Goal: Task Accomplishment & Management: Manage account settings

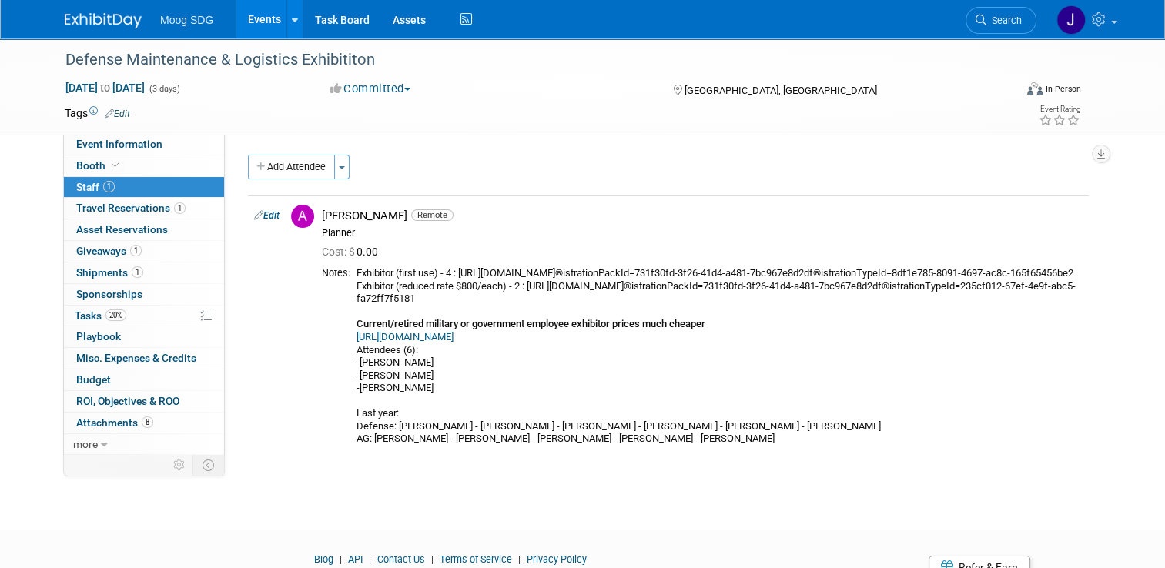
click at [253, 13] on link "Events" at bounding box center [264, 19] width 56 height 39
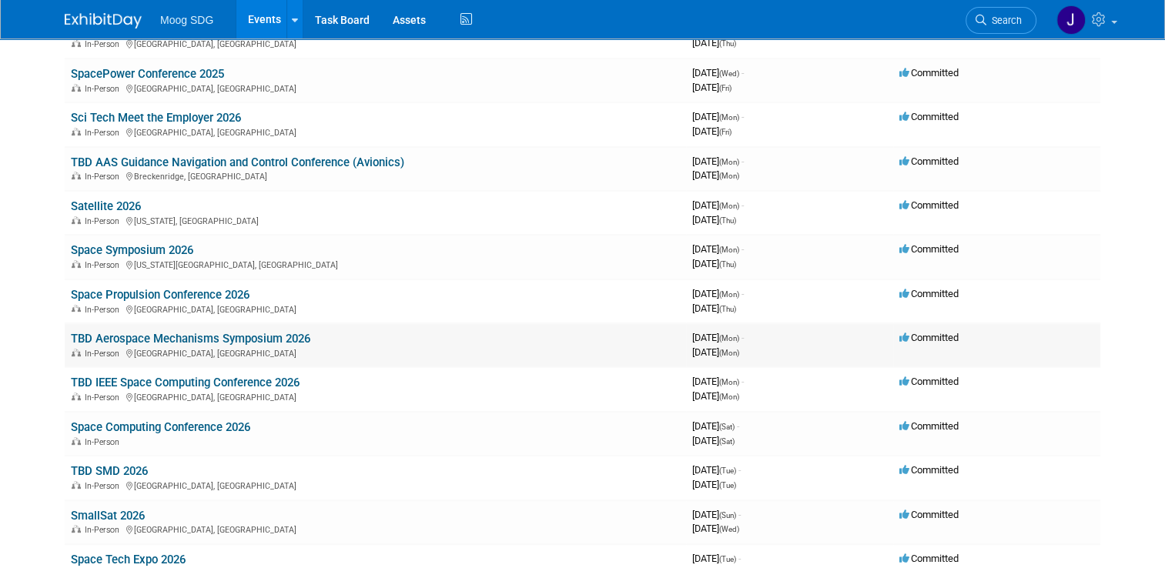
scroll to position [385, 0]
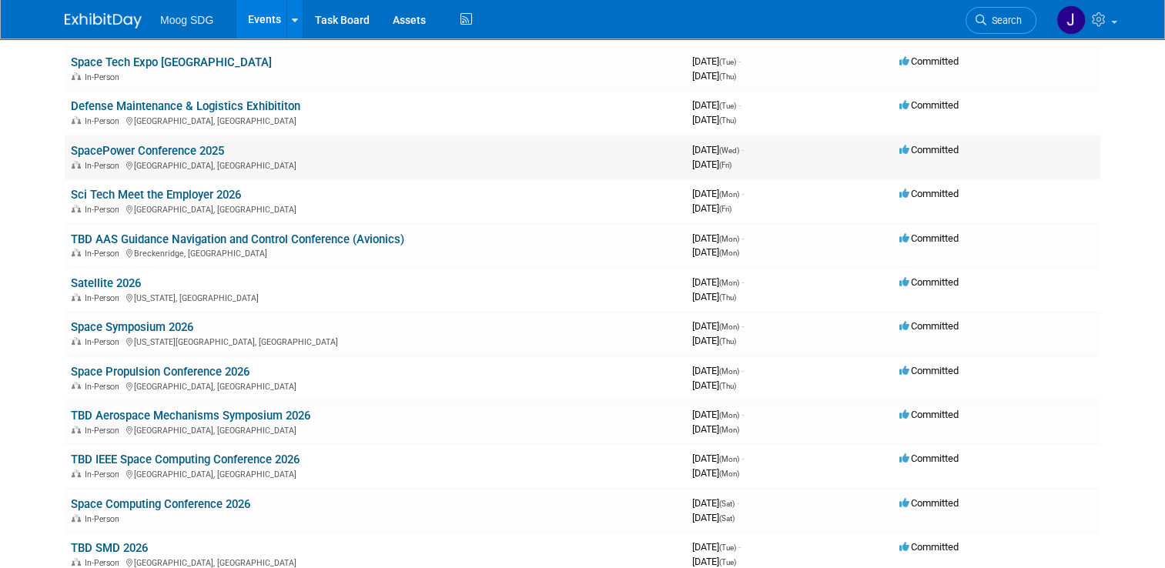
click at [158, 149] on link "SpacePower Conference 2025" at bounding box center [147, 151] width 153 height 14
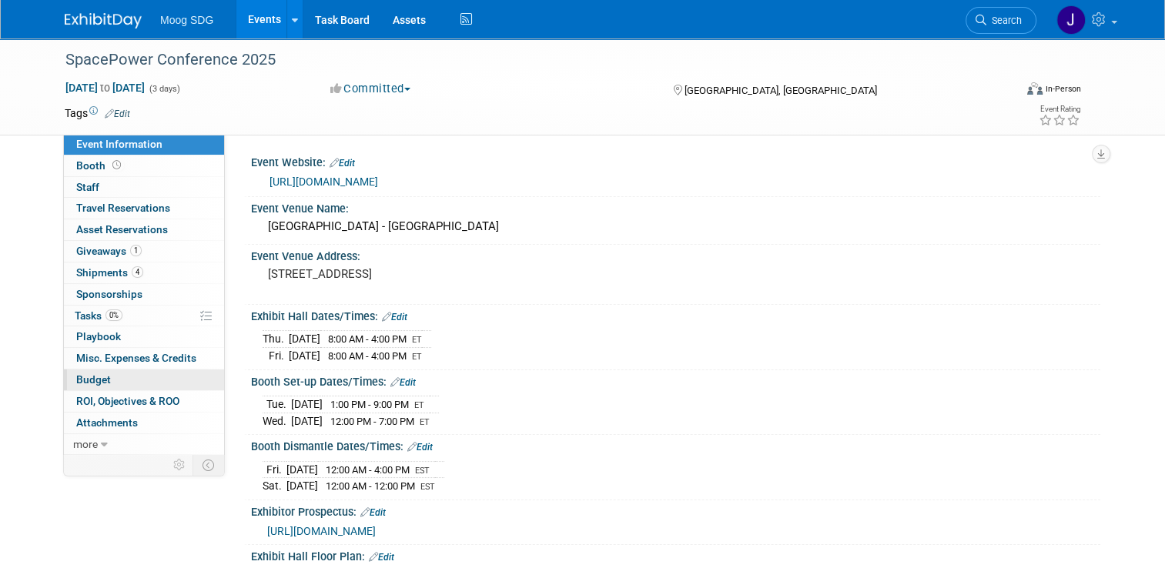
click at [109, 372] on link "Budget" at bounding box center [144, 380] width 160 height 21
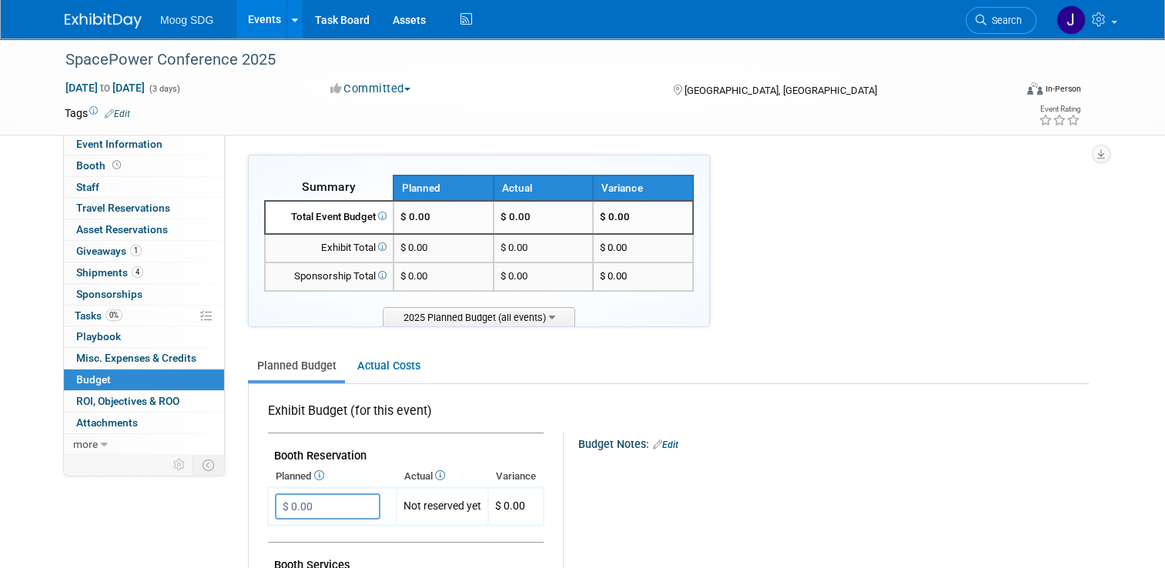
click at [338, 220] on div "Total Event Budget" at bounding box center [329, 217] width 115 height 15
click at [410, 209] on td "$ 0.00" at bounding box center [444, 217] width 100 height 33
click at [426, 211] on td "$ 0.00" at bounding box center [444, 217] width 100 height 33
click at [410, 214] on span "$ 0.00" at bounding box center [415, 217] width 30 height 12
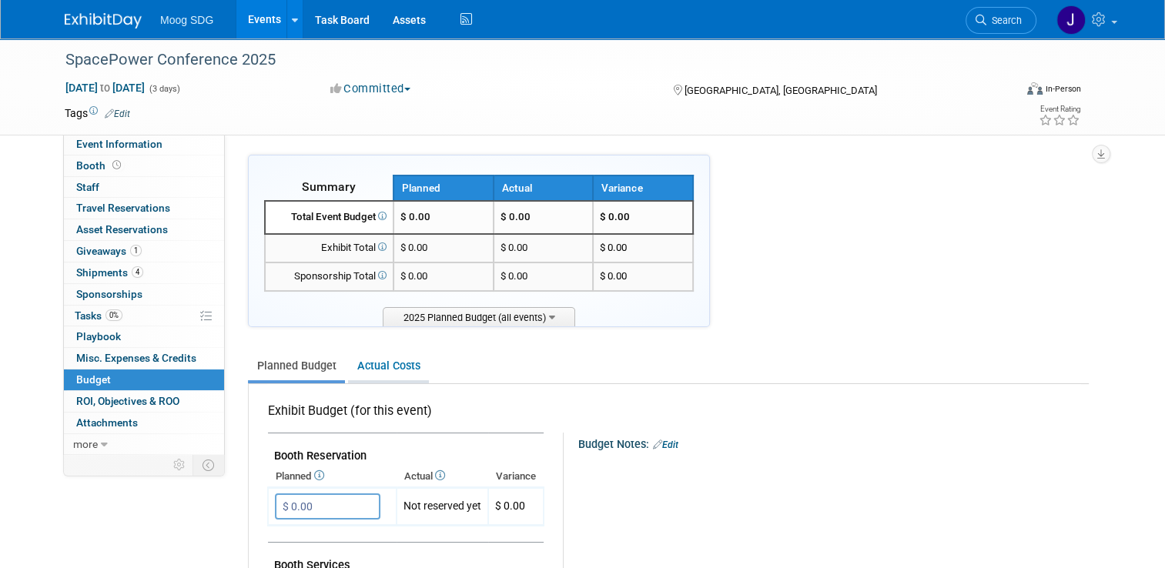
click at [385, 370] on link "Actual Costs" at bounding box center [388, 366] width 81 height 28
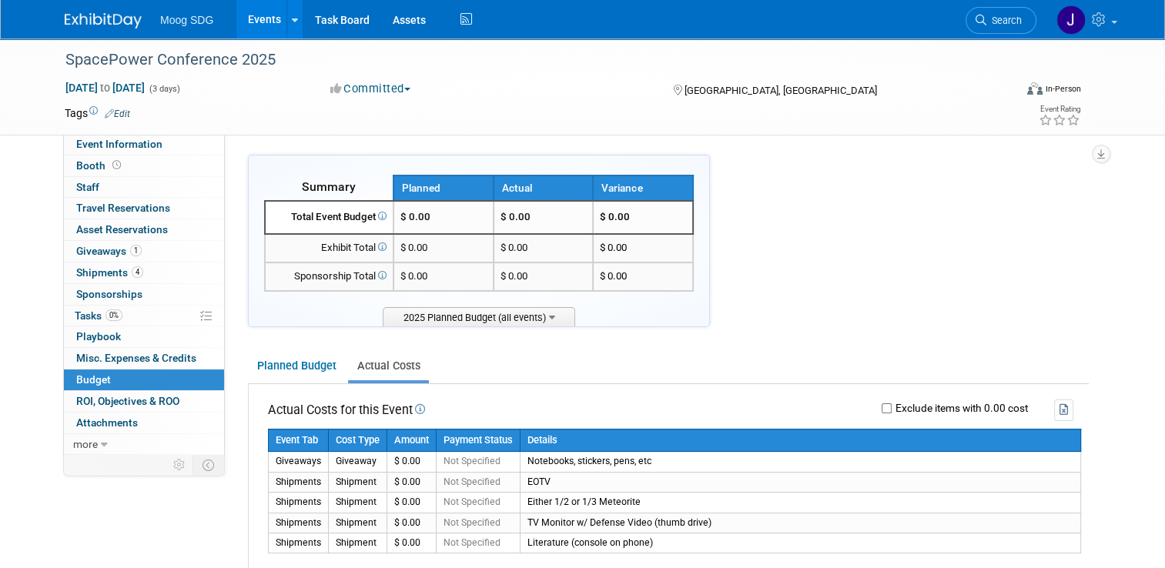
click at [447, 244] on td "$ 0.00" at bounding box center [444, 248] width 100 height 28
click at [420, 250] on span "$ 0.00" at bounding box center [413, 248] width 27 height 12
click at [403, 250] on span "$ 0.00" at bounding box center [413, 248] width 27 height 12
click at [530, 249] on td "$ 0.00" at bounding box center [544, 248] width 100 height 28
click at [305, 361] on link "Planned Budget" at bounding box center [296, 366] width 97 height 28
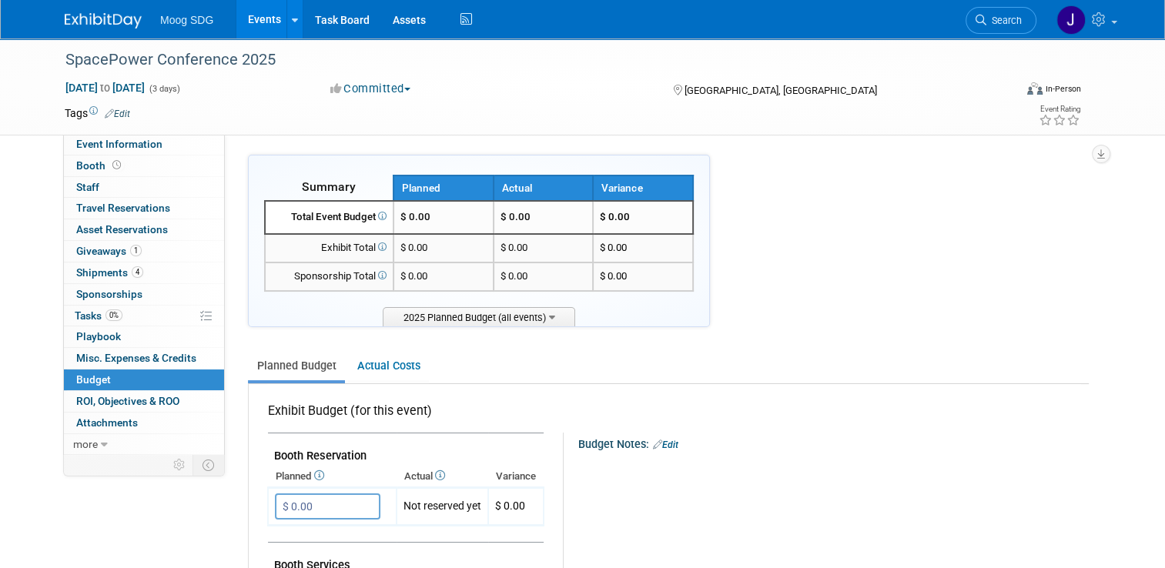
click at [618, 220] on span "$ 0.00" at bounding box center [615, 217] width 30 height 12
click at [609, 218] on span "$ 0.00" at bounding box center [615, 217] width 30 height 12
drag, startPoint x: 609, startPoint y: 218, endPoint x: 712, endPoint y: 228, distance: 102.9
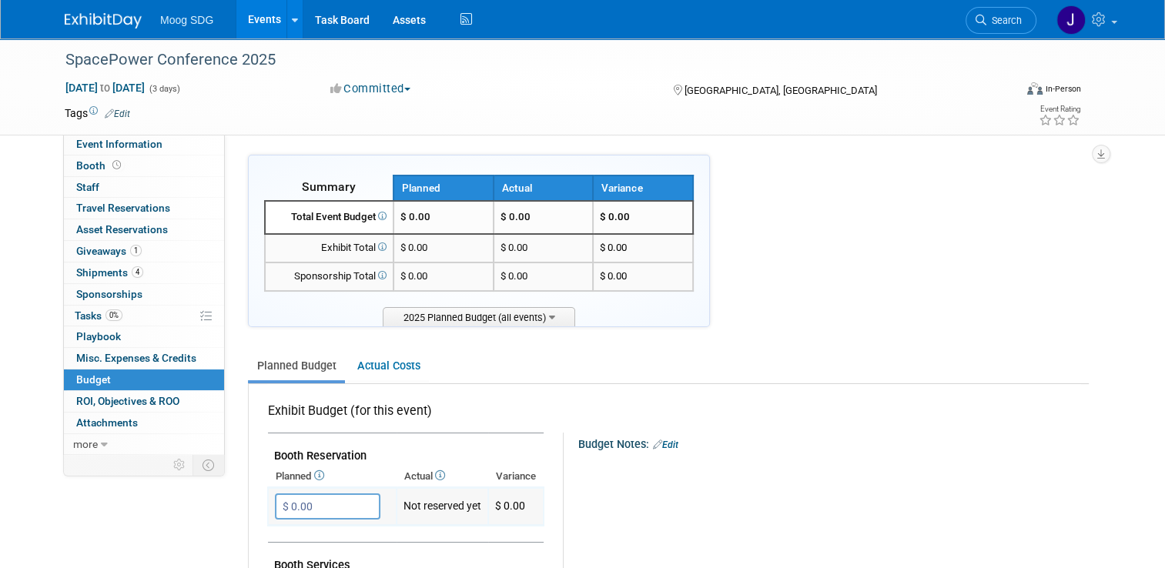
scroll to position [77, 0]
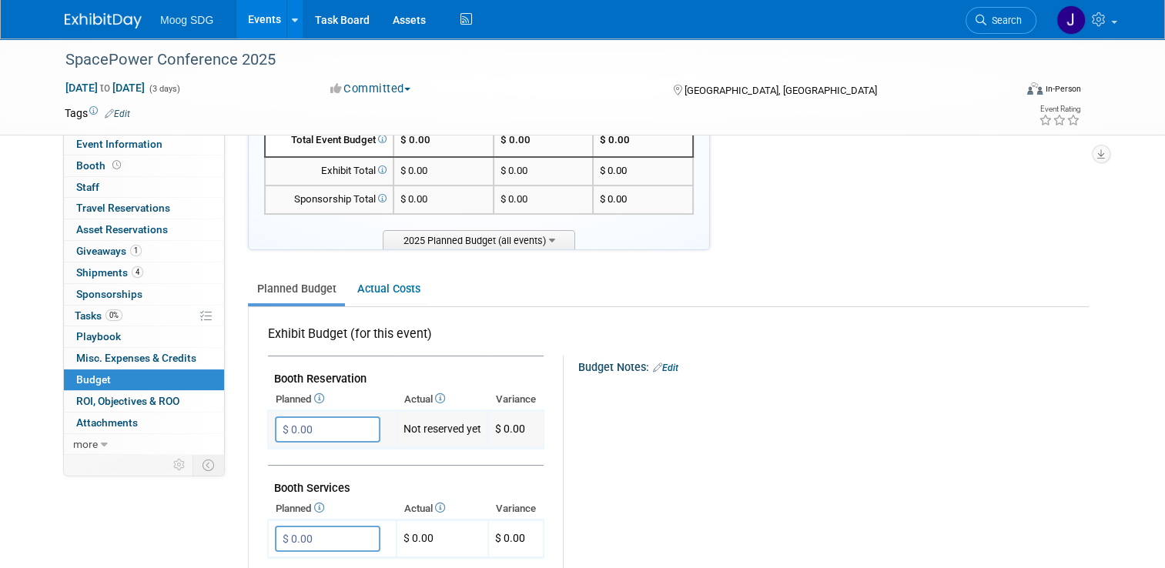
click at [440, 425] on td "Not reserved yet" at bounding box center [443, 430] width 92 height 38
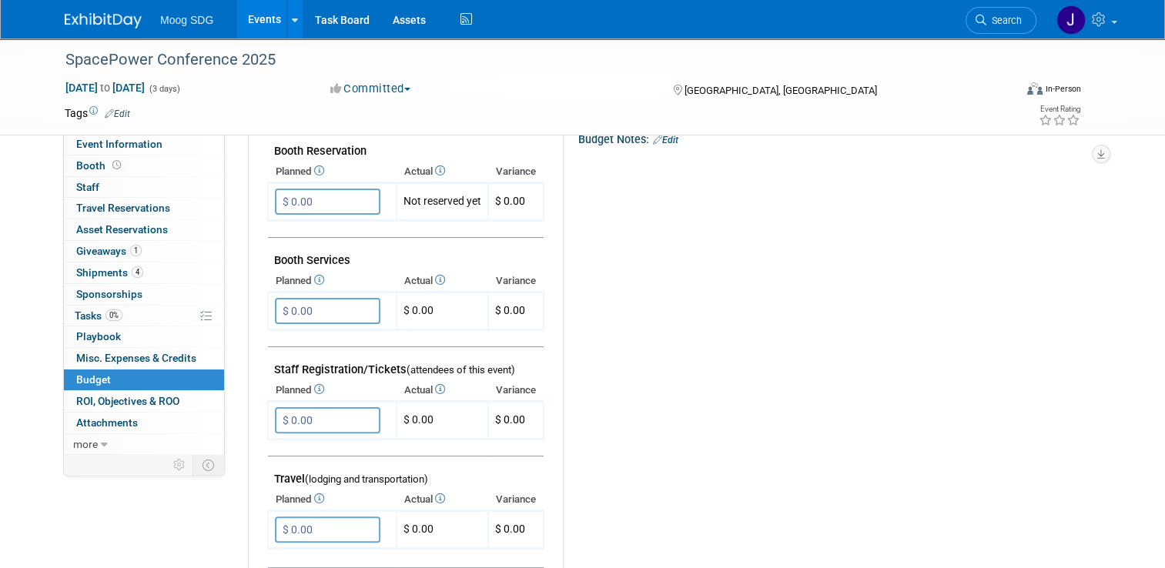
scroll to position [308, 0]
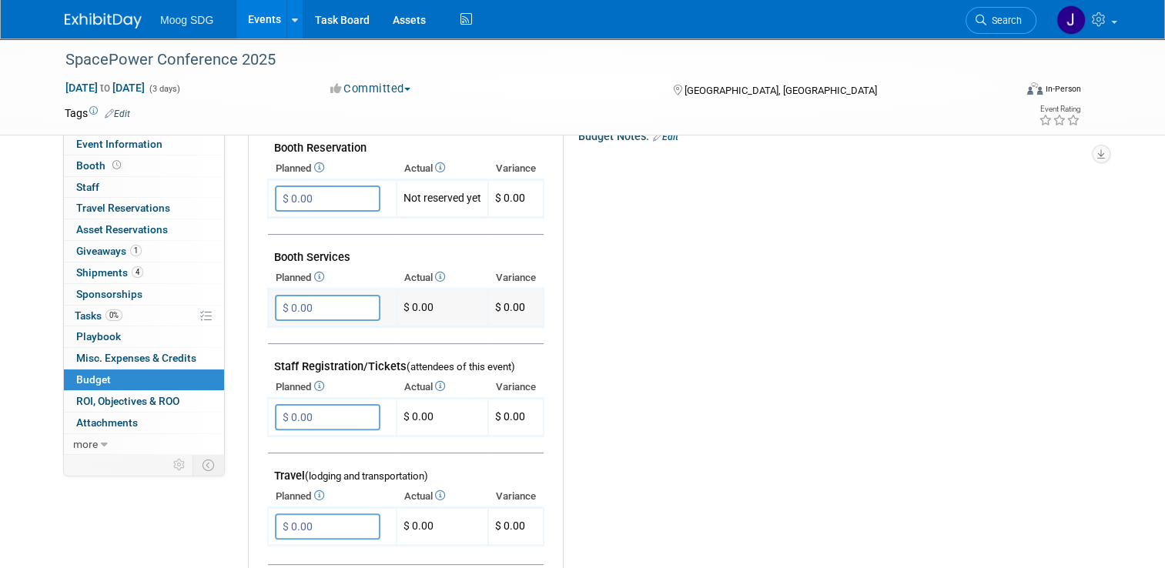
click at [409, 305] on td "$ 0.00" at bounding box center [443, 309] width 92 height 38
click at [323, 297] on input "$ 0.00" at bounding box center [328, 308] width 106 height 26
click at [397, 307] on td "$ 0.00" at bounding box center [443, 309] width 92 height 38
click at [400, 414] on td "$ 0.00" at bounding box center [443, 418] width 92 height 38
drag, startPoint x: 304, startPoint y: 384, endPoint x: 315, endPoint y: 387, distance: 11.2
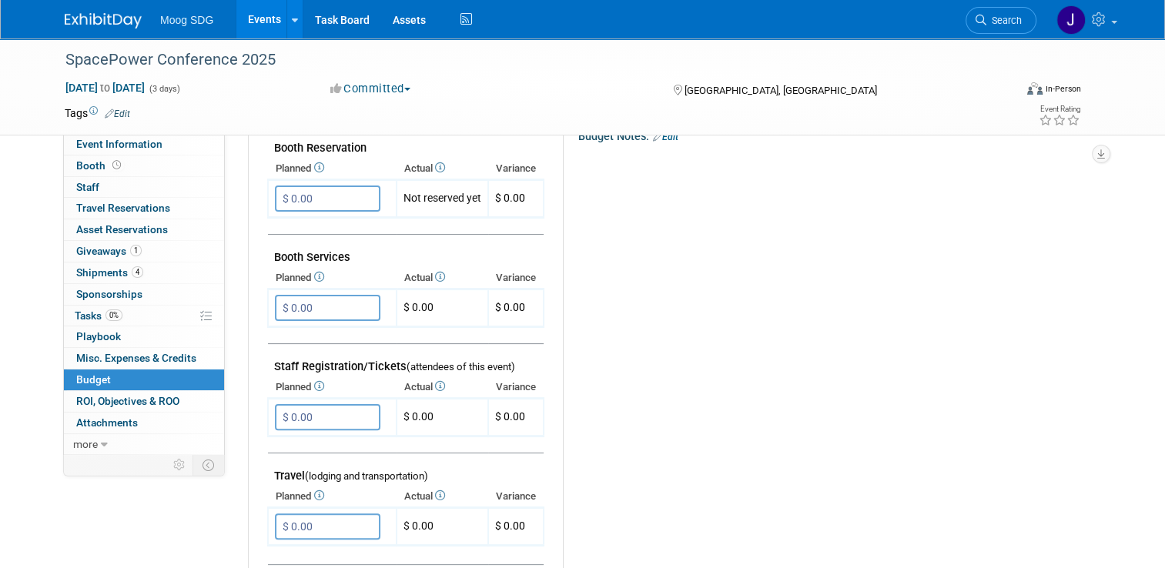
click at [306, 384] on th "Planned" at bounding box center [332, 388] width 129 height 22
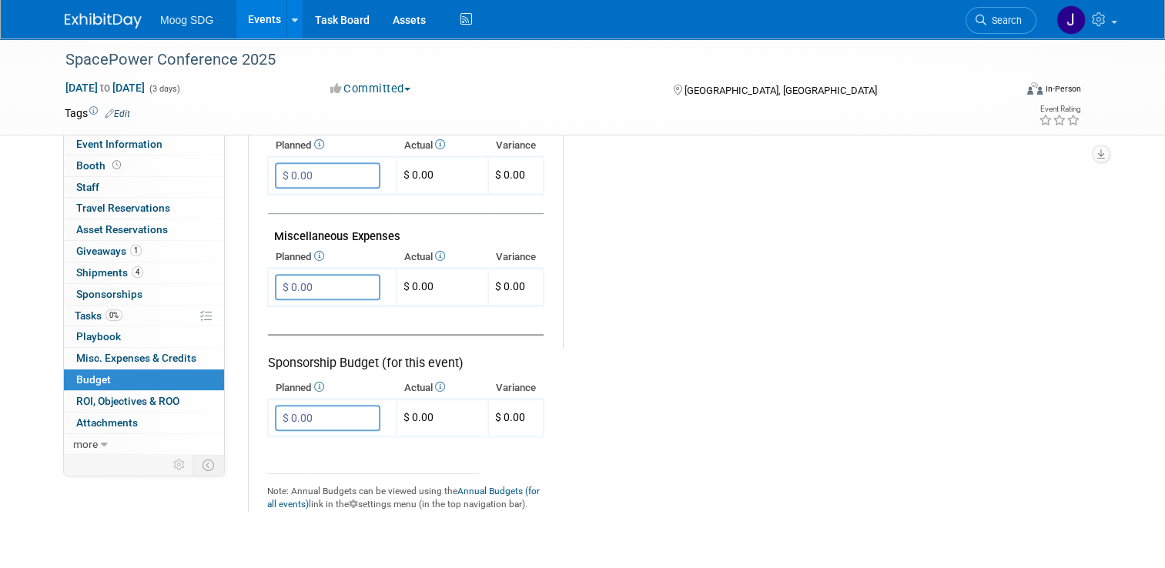
scroll to position [977, 0]
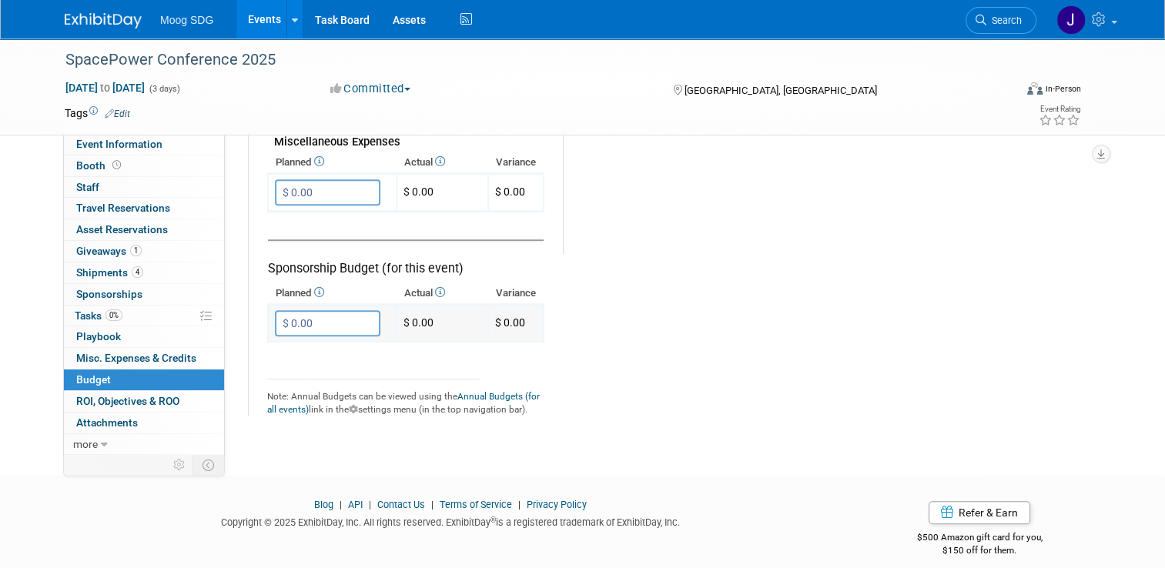
click at [397, 305] on td "$ 0.00" at bounding box center [443, 324] width 92 height 38
click at [422, 316] on td "$ 0.00" at bounding box center [443, 324] width 92 height 38
click at [410, 313] on td "$ 0.00" at bounding box center [443, 324] width 92 height 38
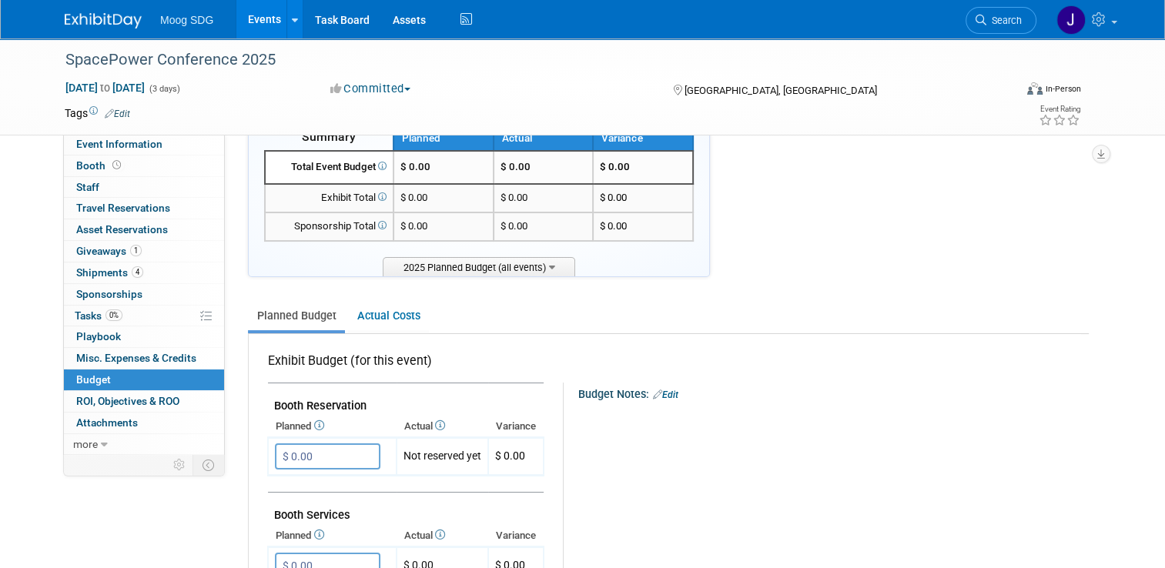
scroll to position [0, 0]
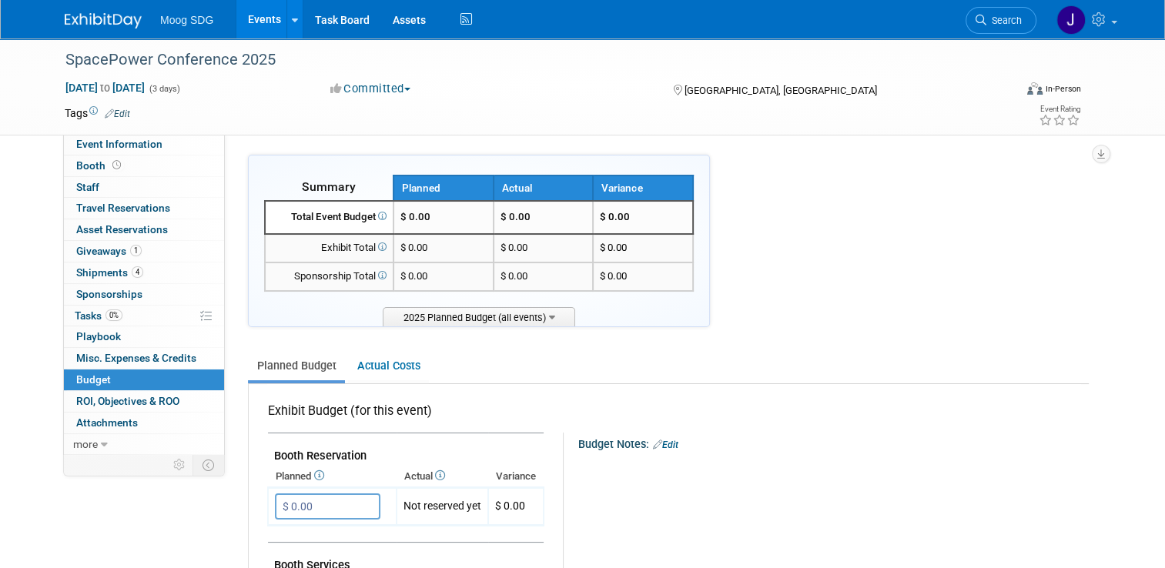
click at [268, 13] on link "Events" at bounding box center [264, 19] width 56 height 39
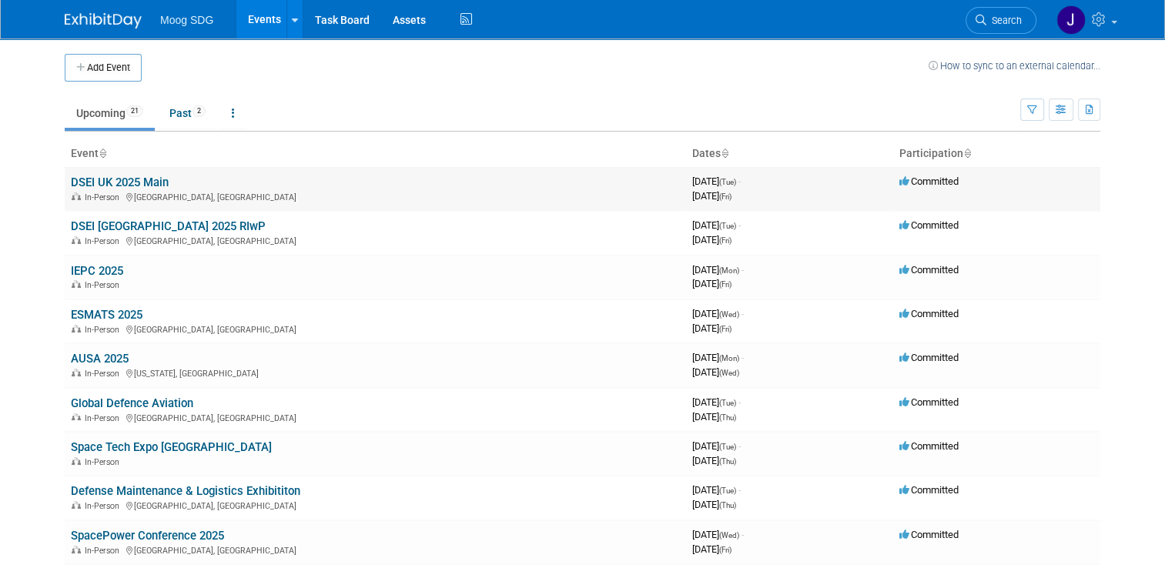
click at [126, 186] on link "DSEI UK 2025 Main" at bounding box center [120, 183] width 98 height 14
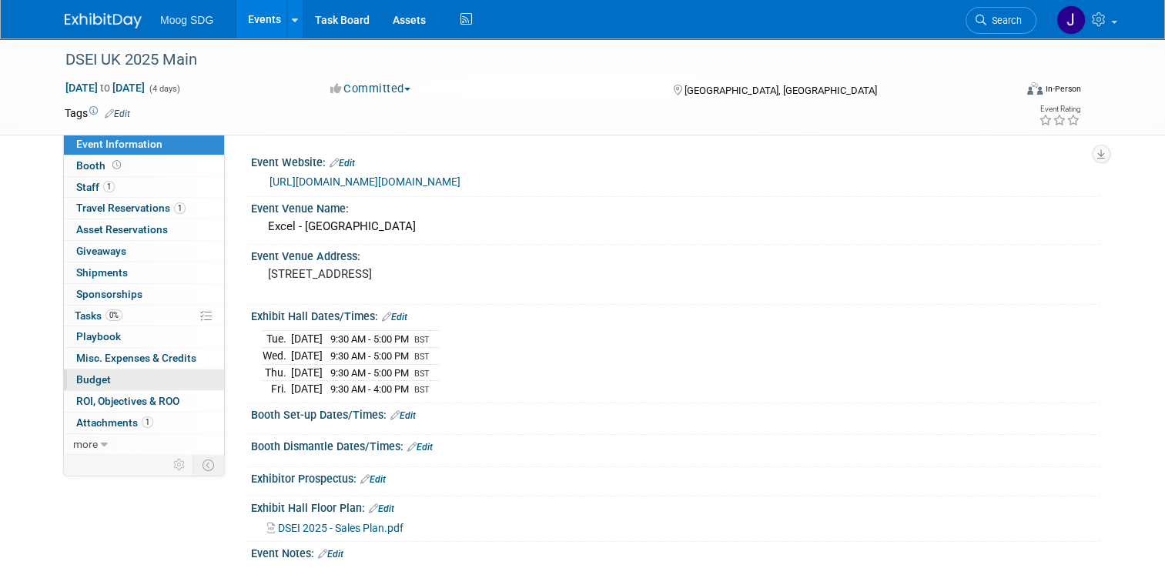
click at [102, 374] on link "Budget" at bounding box center [144, 380] width 160 height 21
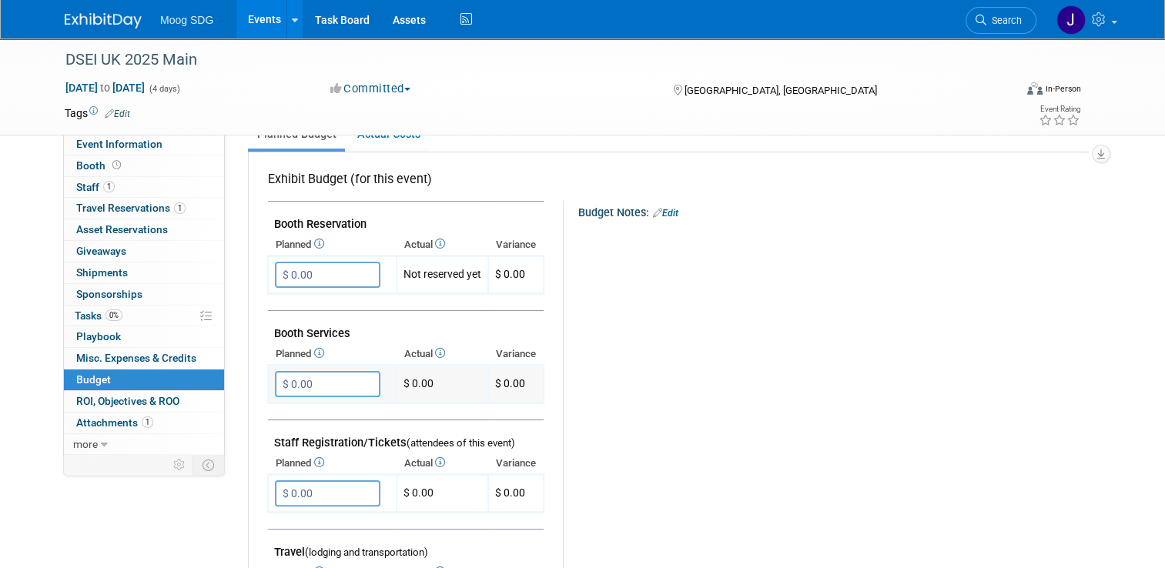
scroll to position [308, 0]
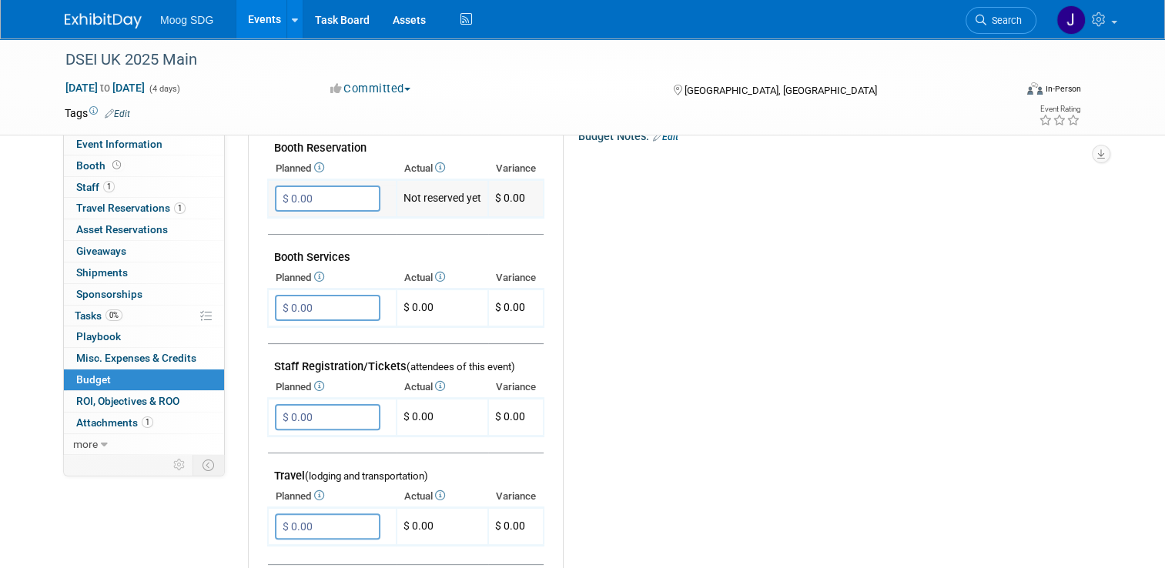
click at [305, 186] on input "$ 0.00" at bounding box center [328, 199] width 106 height 26
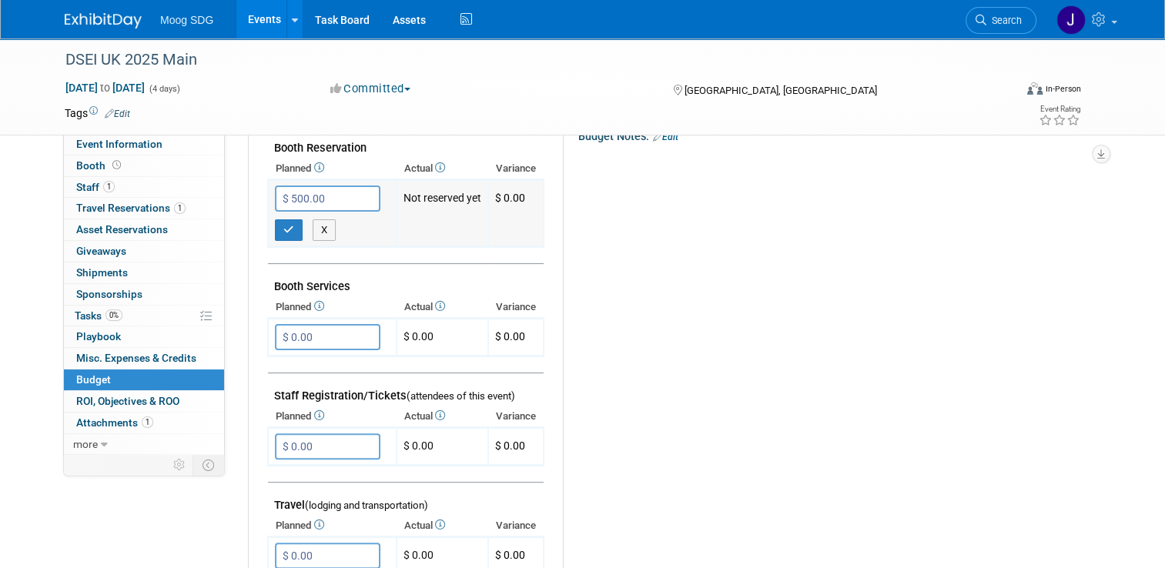
click at [488, 223] on td "$ 0.00" at bounding box center [515, 213] width 55 height 67
click at [437, 193] on td "Not reserved yet" at bounding box center [443, 213] width 92 height 67
click at [434, 195] on td "Not reserved yet" at bounding box center [443, 213] width 92 height 67
drag, startPoint x: 434, startPoint y: 195, endPoint x: 458, endPoint y: 199, distance: 24.2
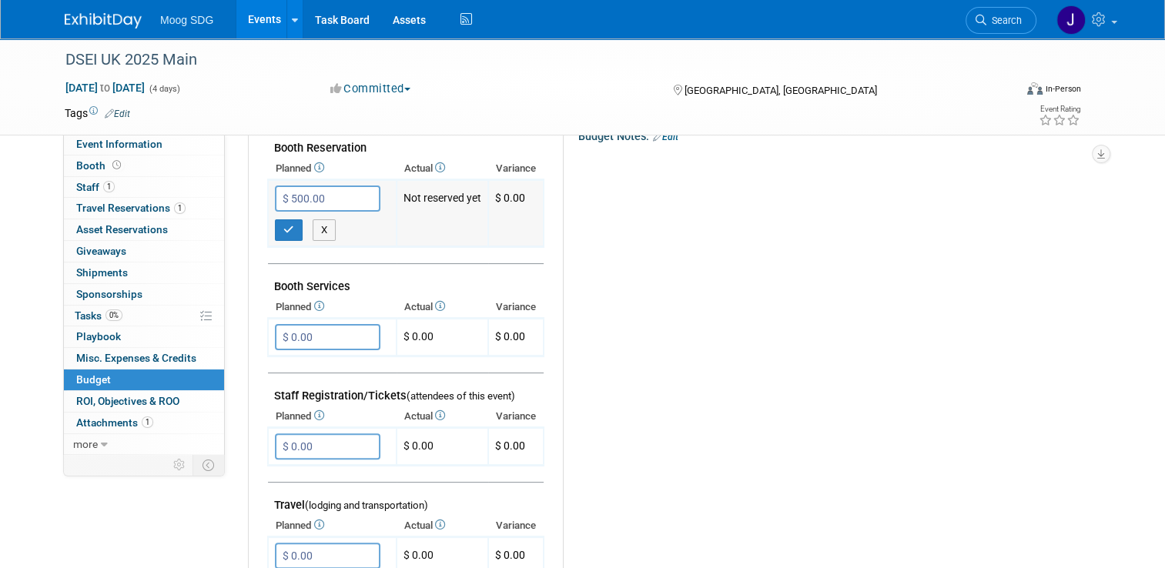
click at [458, 199] on td "Not reserved yet" at bounding box center [443, 213] width 92 height 67
click at [319, 231] on button "X" at bounding box center [325, 230] width 24 height 22
type input "$ 0.00"
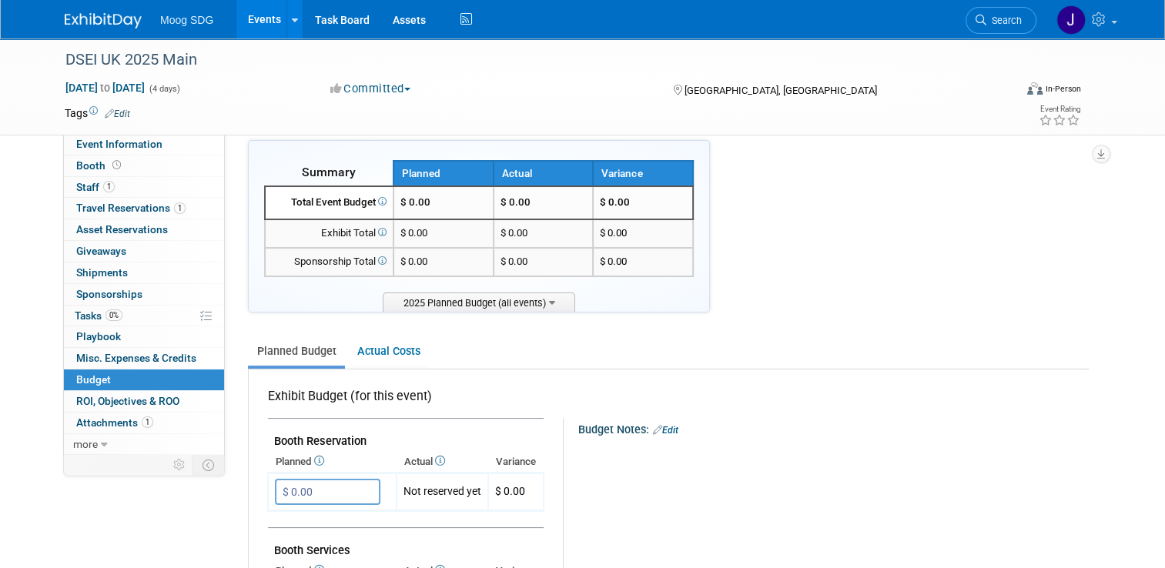
scroll to position [0, 0]
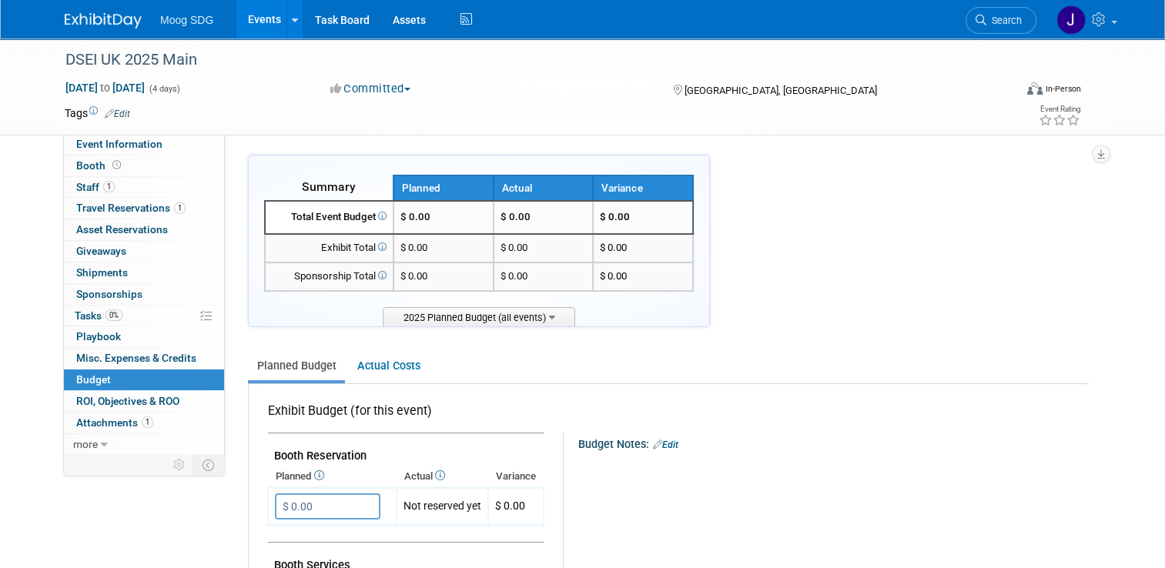
click at [515, 222] on td "$ 0.00" at bounding box center [544, 217] width 100 height 33
click at [514, 220] on td "$ 0.00" at bounding box center [544, 217] width 100 height 33
click at [521, 219] on td "$ 0.00" at bounding box center [544, 217] width 100 height 33
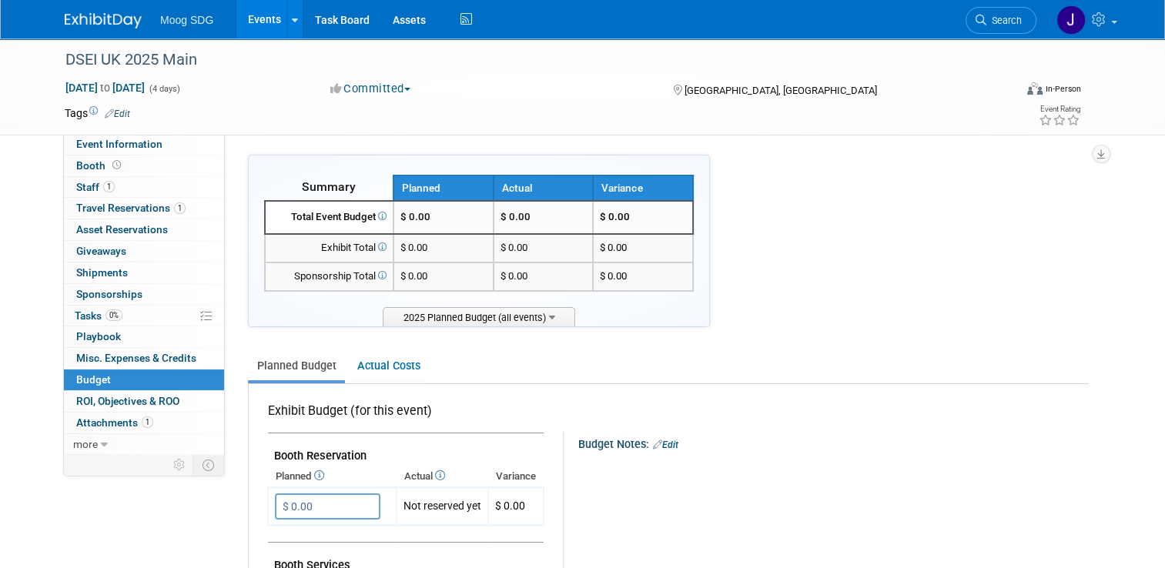
click at [496, 320] on span "2025 Planned Budget (all events)" at bounding box center [479, 316] width 193 height 19
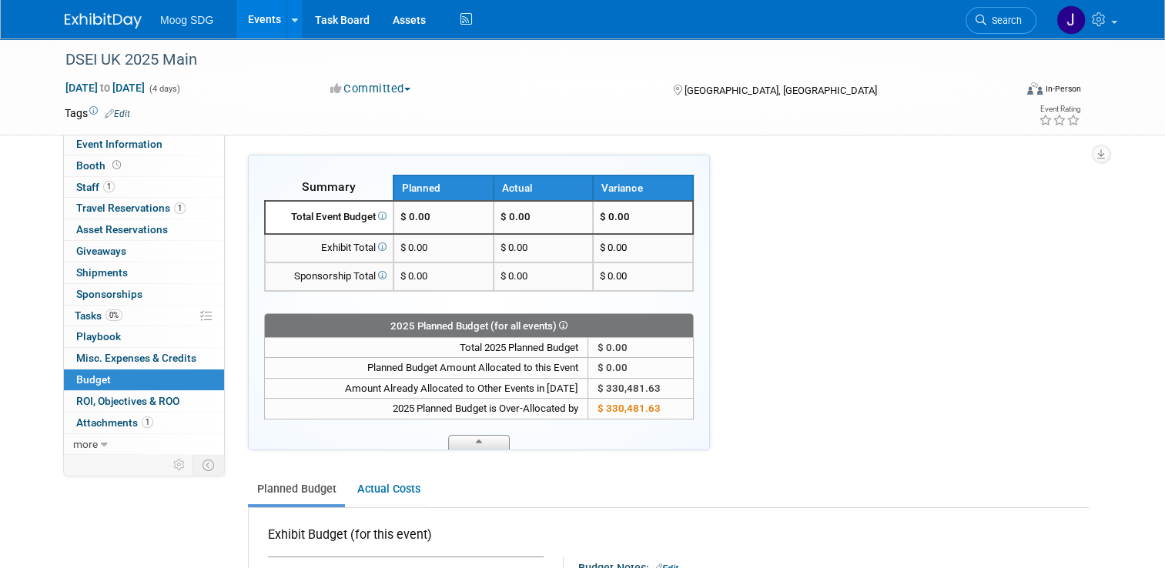
click at [488, 438] on span at bounding box center [479, 442] width 62 height 15
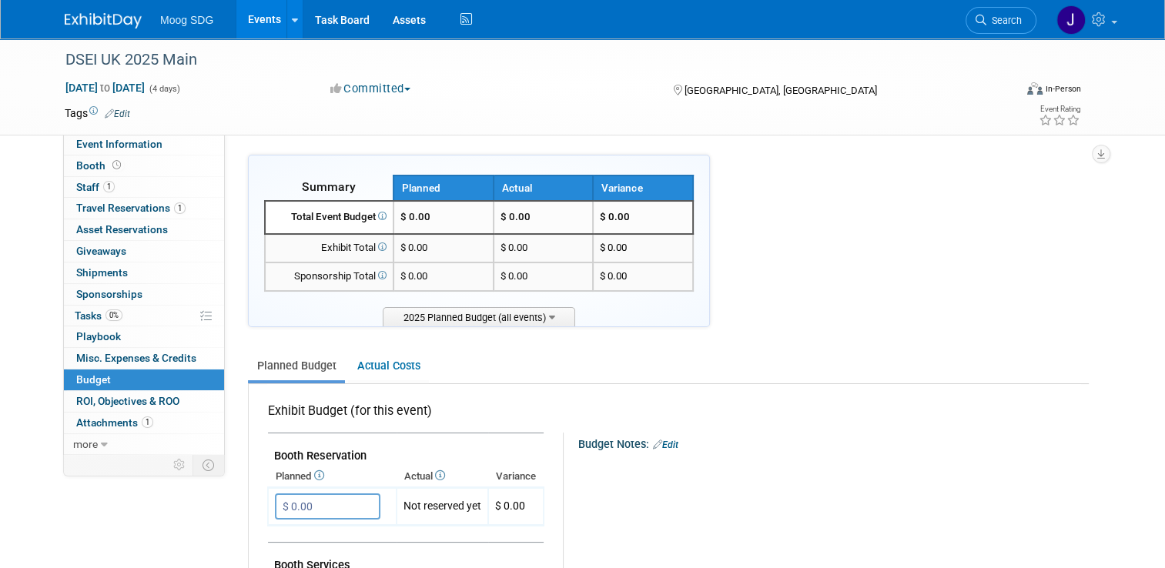
click at [806, 362] on ul "Planned Budget Actual Costs" at bounding box center [668, 367] width 841 height 34
click at [516, 192] on th "Actual" at bounding box center [544, 188] width 100 height 25
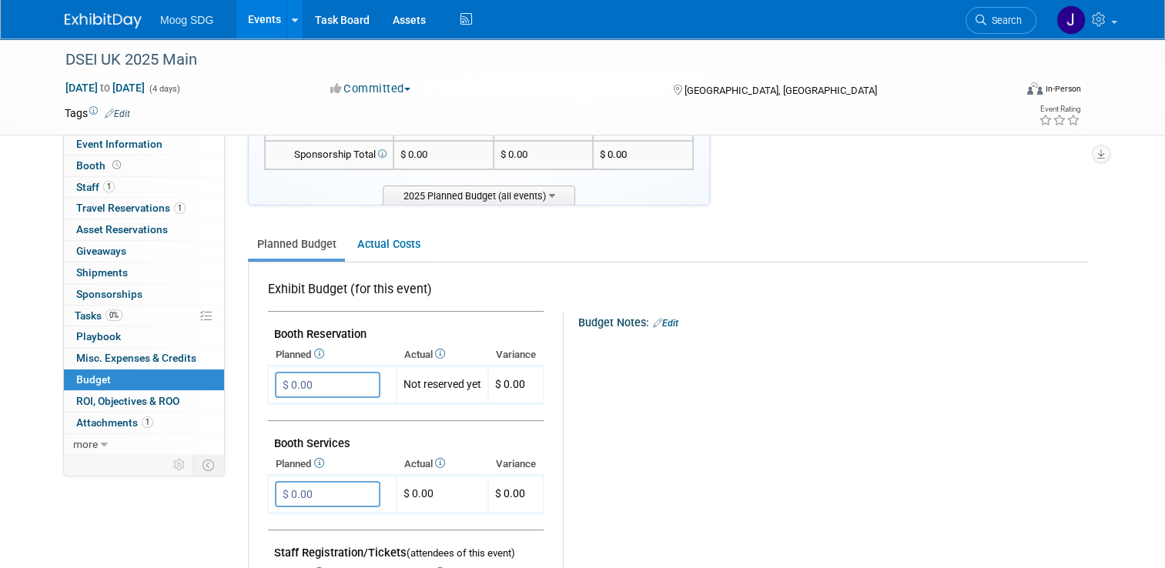
scroll to position [154, 0]
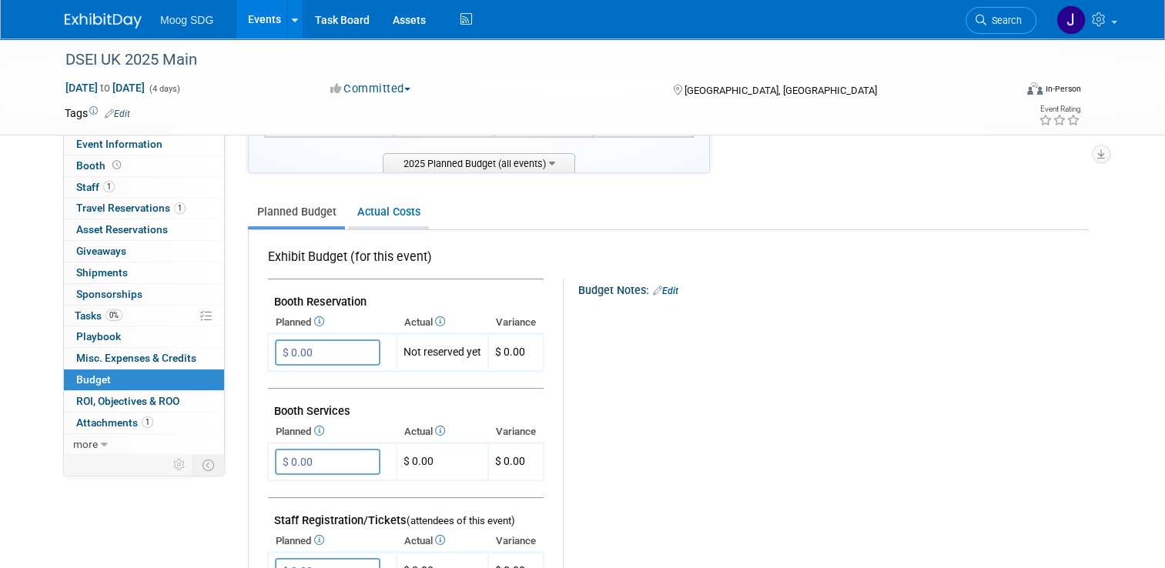
click at [368, 203] on link "Actual Costs" at bounding box center [388, 212] width 81 height 28
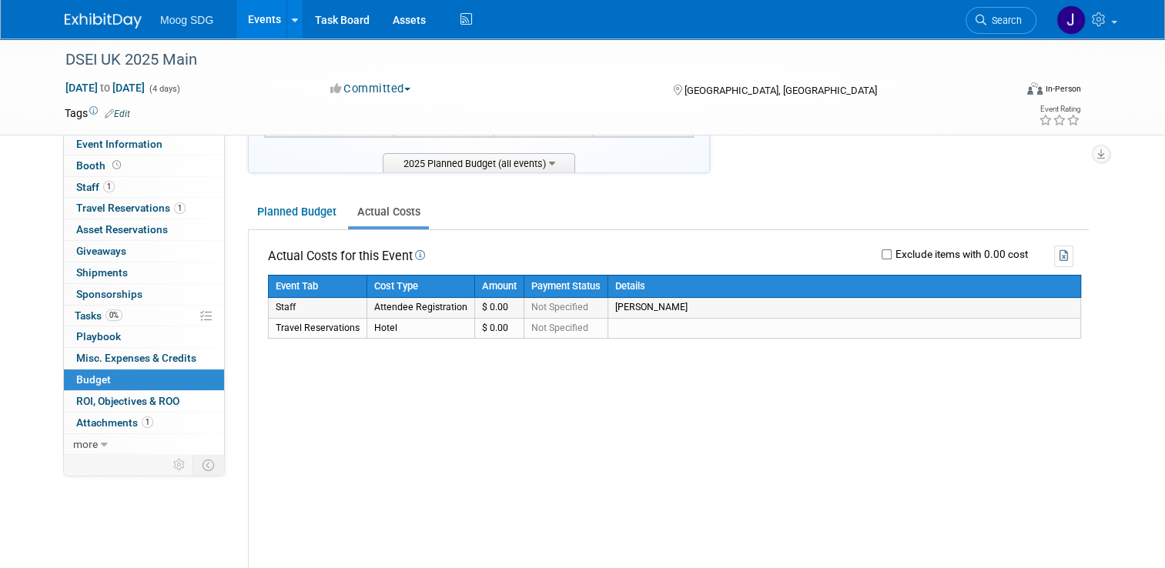
click at [482, 300] on td "$ 0.00" at bounding box center [499, 308] width 49 height 20
click at [477, 320] on td "$ 0.00" at bounding box center [499, 328] width 49 height 20
click at [481, 322] on td "$ 0.00" at bounding box center [499, 328] width 49 height 20
click at [481, 323] on td "$ 0.00" at bounding box center [499, 328] width 49 height 20
drag, startPoint x: 481, startPoint y: 323, endPoint x: 506, endPoint y: 350, distance: 36.5
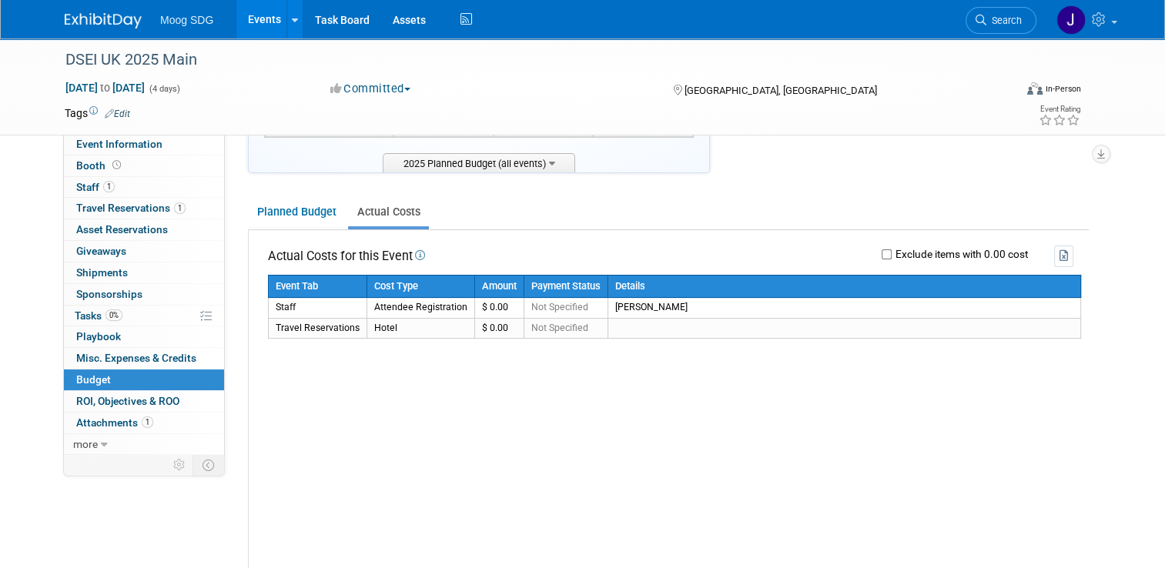
click at [506, 350] on div "Event Tab Cost Type Amount Payment Status Details Staff Attendee Registration $…" at bounding box center [674, 361] width 813 height 173
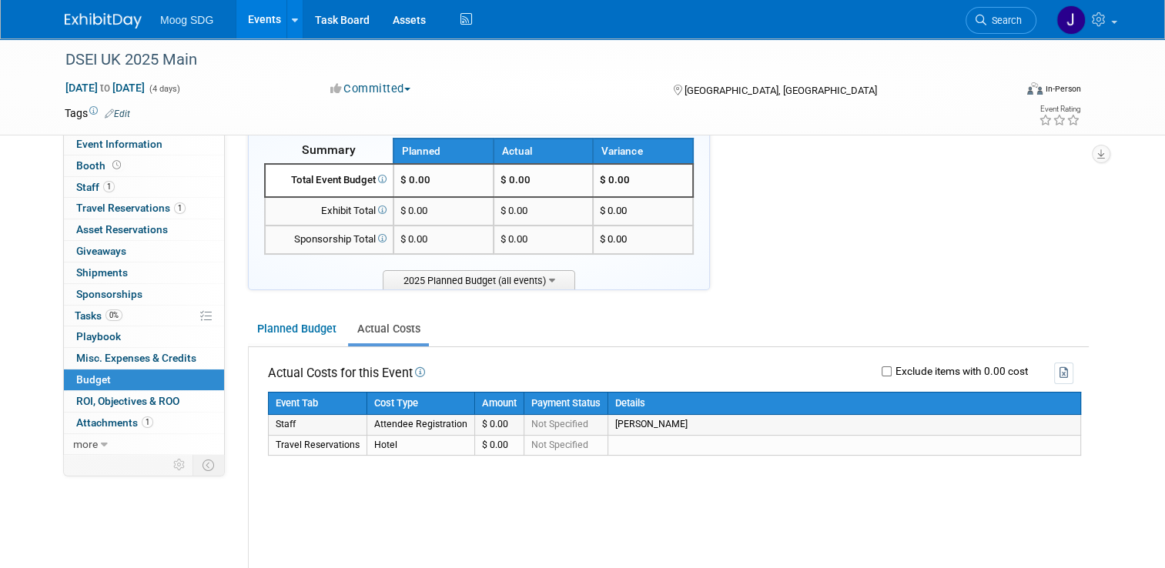
scroll to position [0, 0]
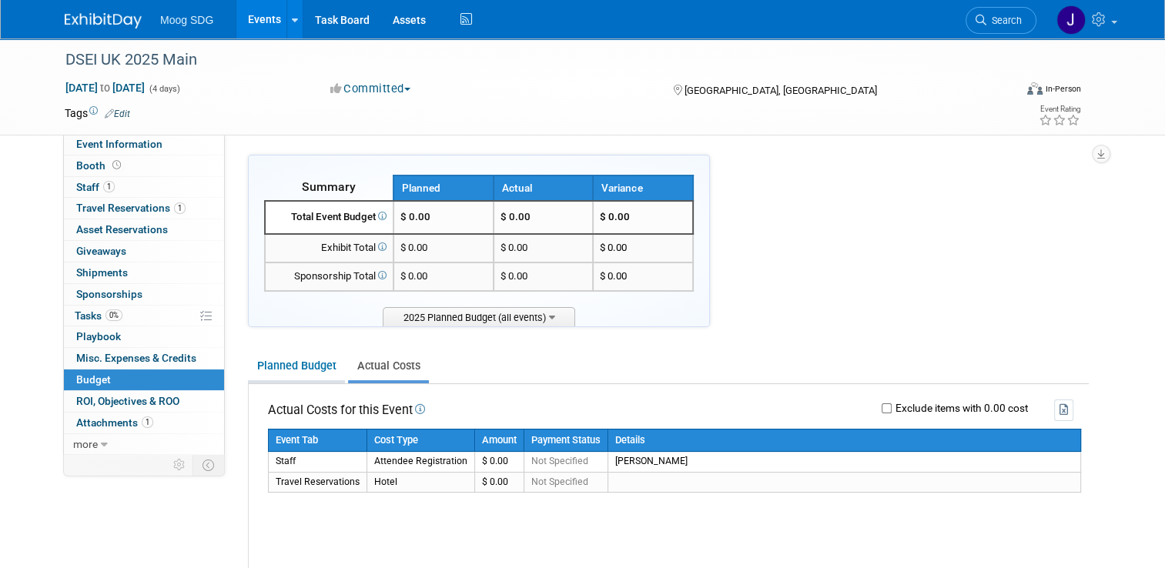
click at [281, 362] on link "Planned Budget" at bounding box center [296, 366] width 97 height 28
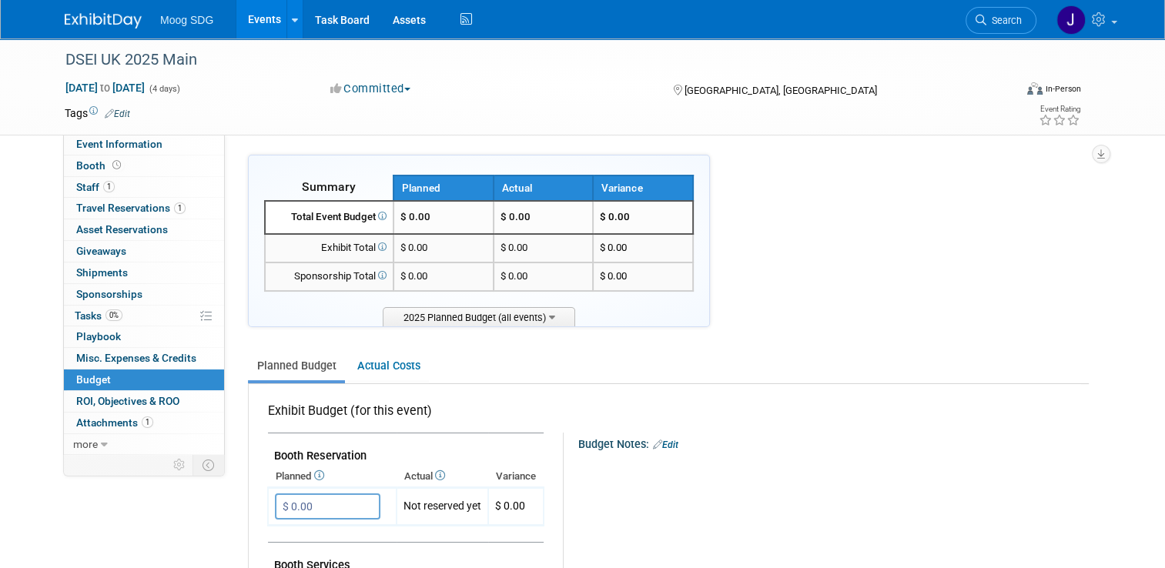
click at [260, 28] on link "Events" at bounding box center [264, 19] width 56 height 39
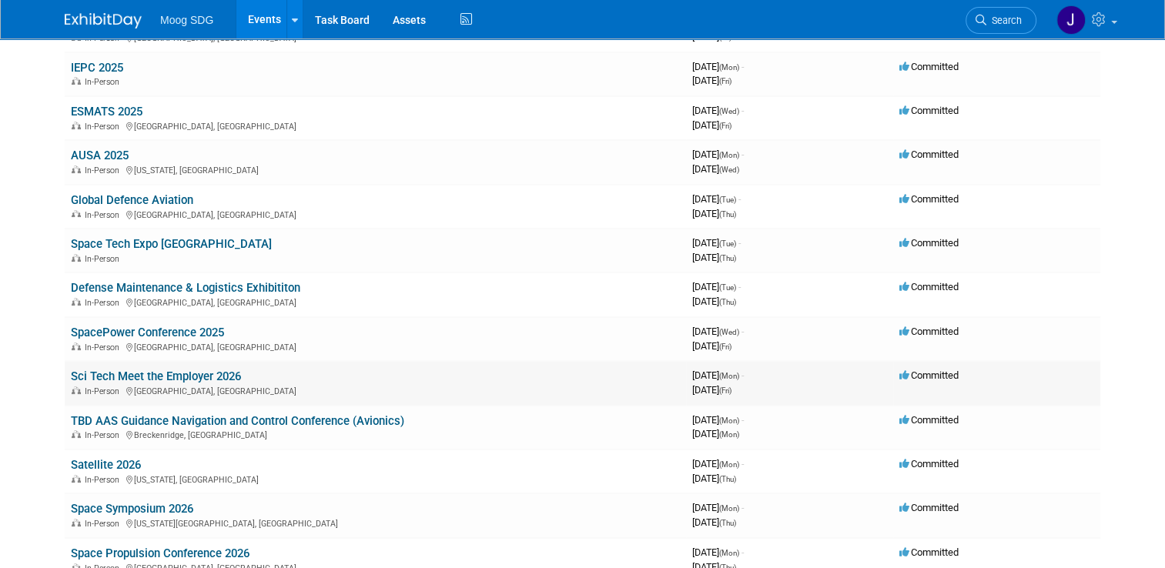
scroll to position [231, 0]
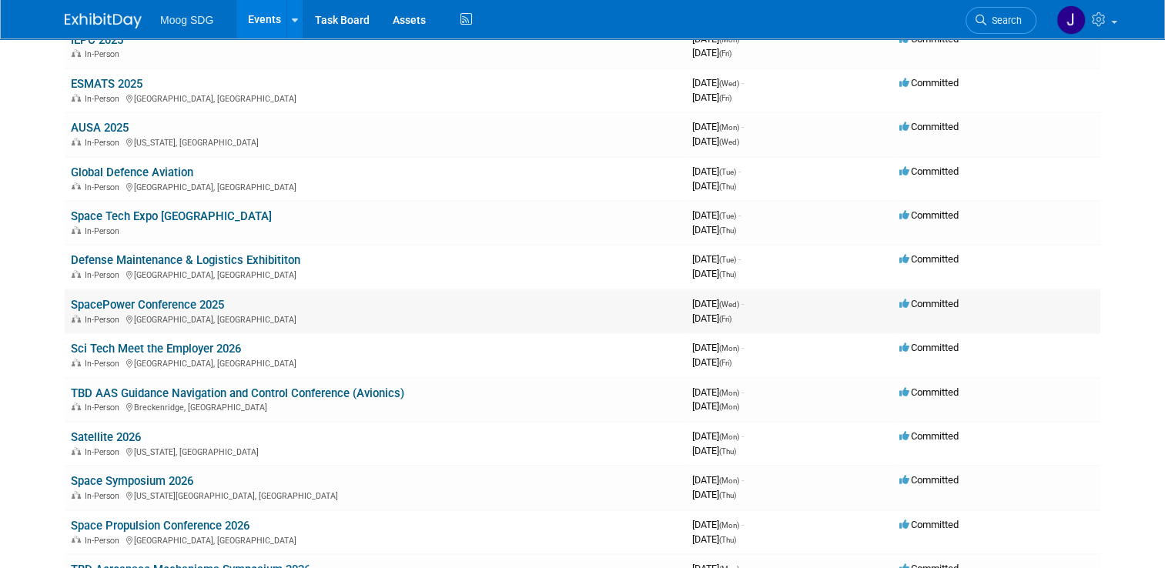
click at [163, 299] on link "SpacePower Conference 2025" at bounding box center [147, 305] width 153 height 14
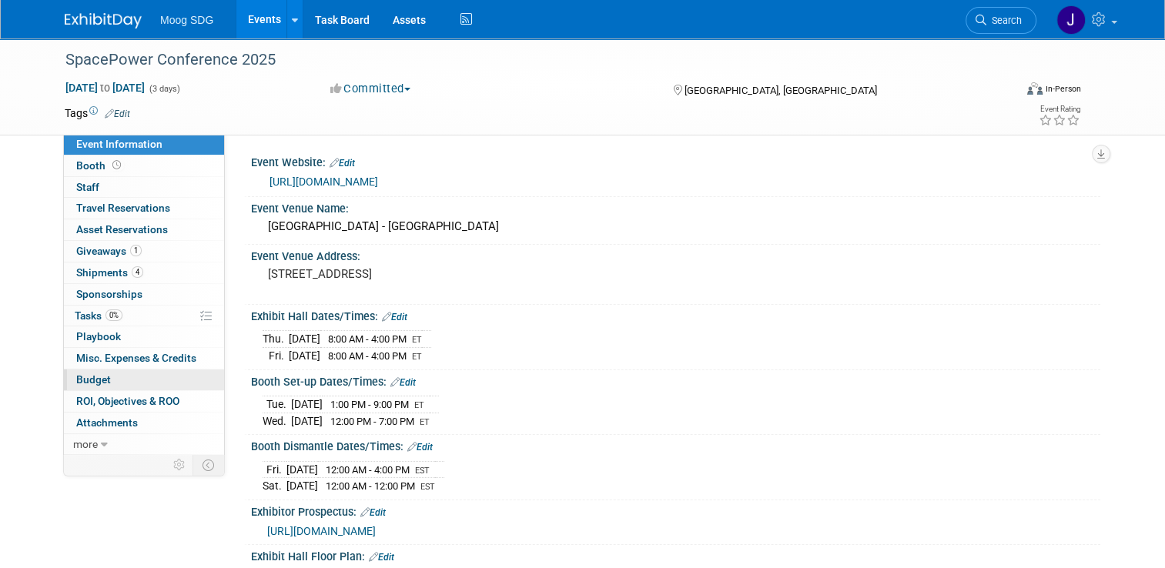
click at [114, 382] on link "Budget" at bounding box center [144, 380] width 160 height 21
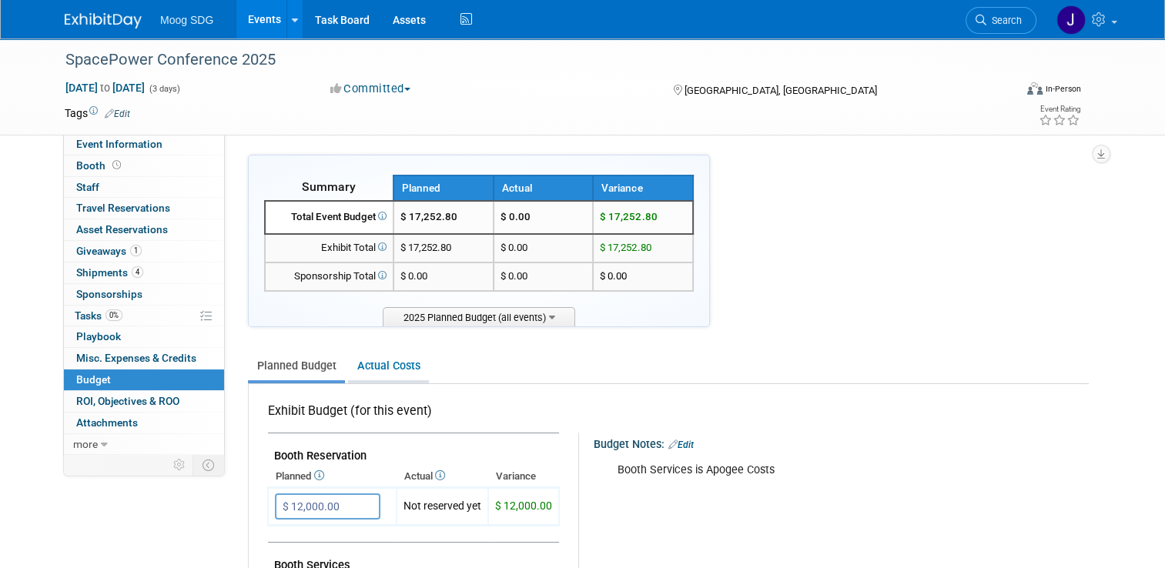
click at [362, 359] on link "Actual Costs" at bounding box center [388, 366] width 81 height 28
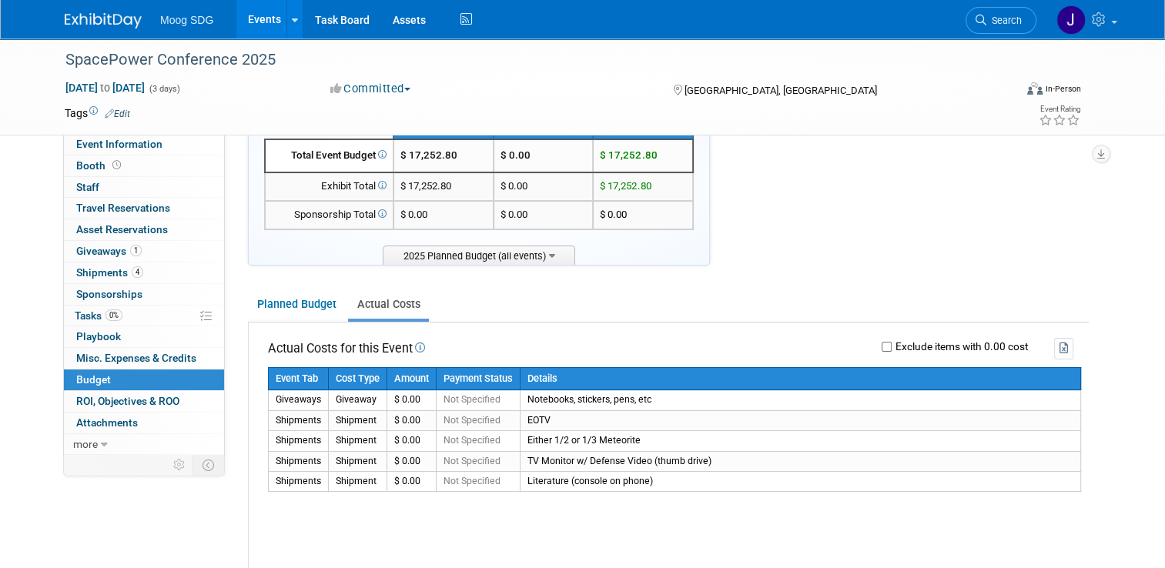
scroll to position [154, 0]
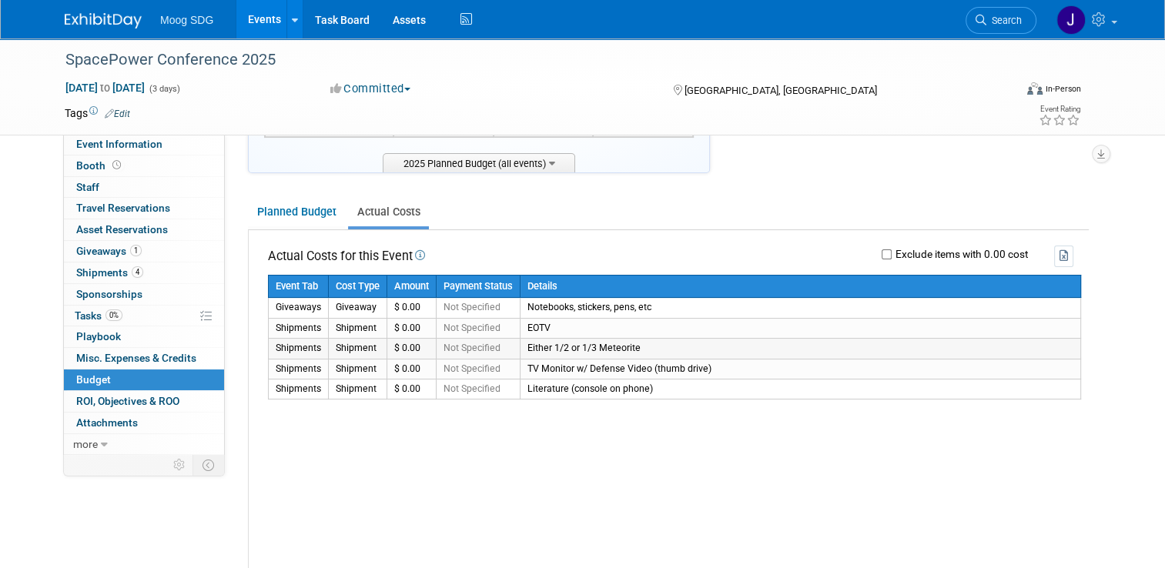
click at [394, 349] on td "$ 0.00" at bounding box center [411, 349] width 49 height 20
click at [284, 210] on link "Planned Budget" at bounding box center [296, 212] width 97 height 28
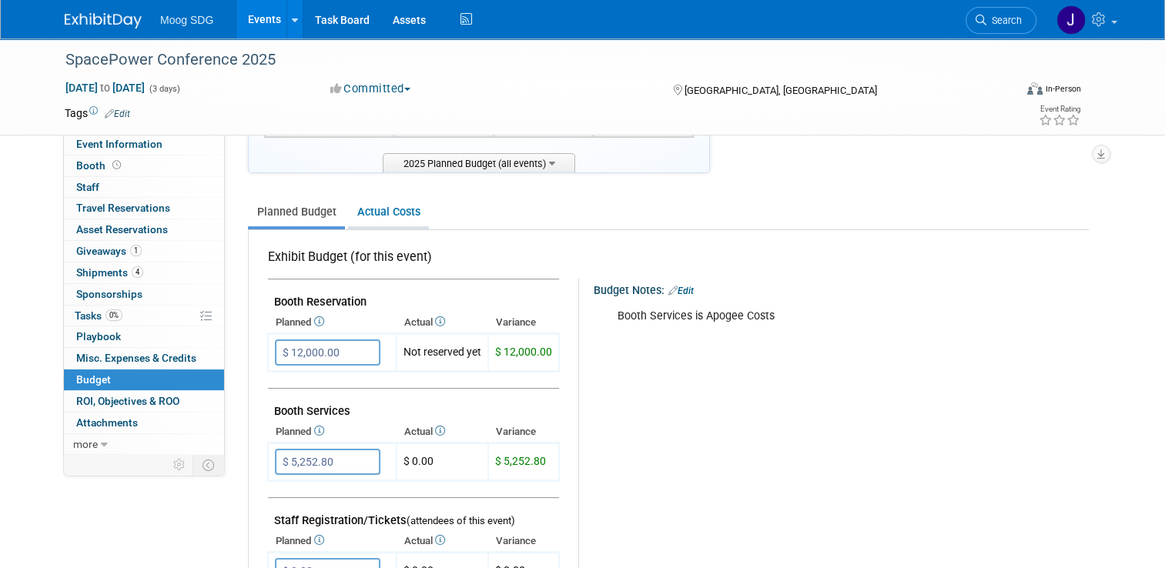
click at [366, 202] on link "Actual Costs" at bounding box center [388, 212] width 81 height 28
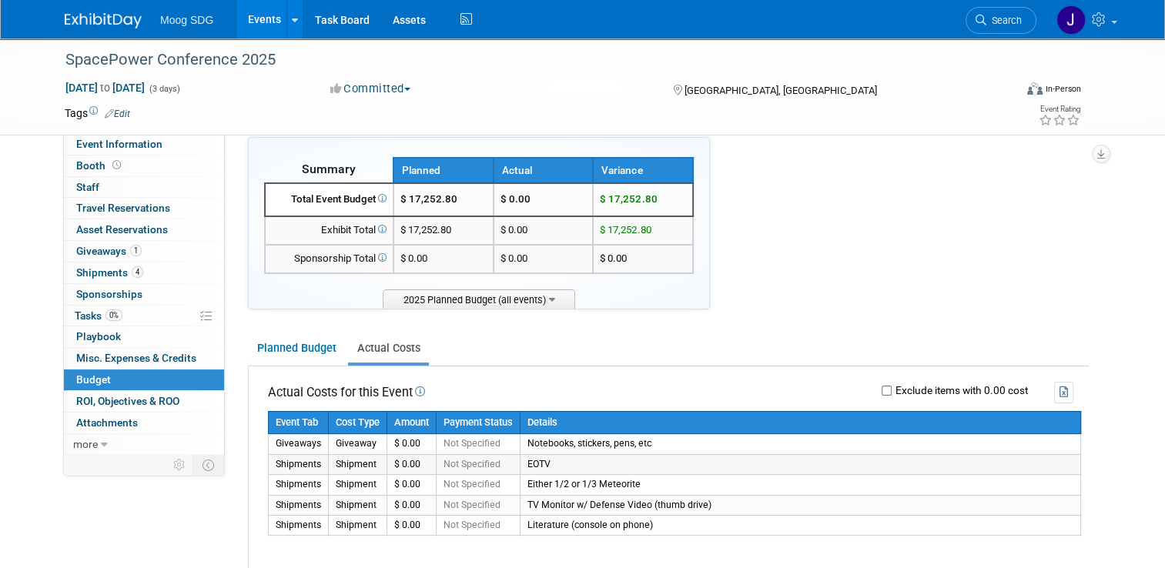
scroll to position [0, 0]
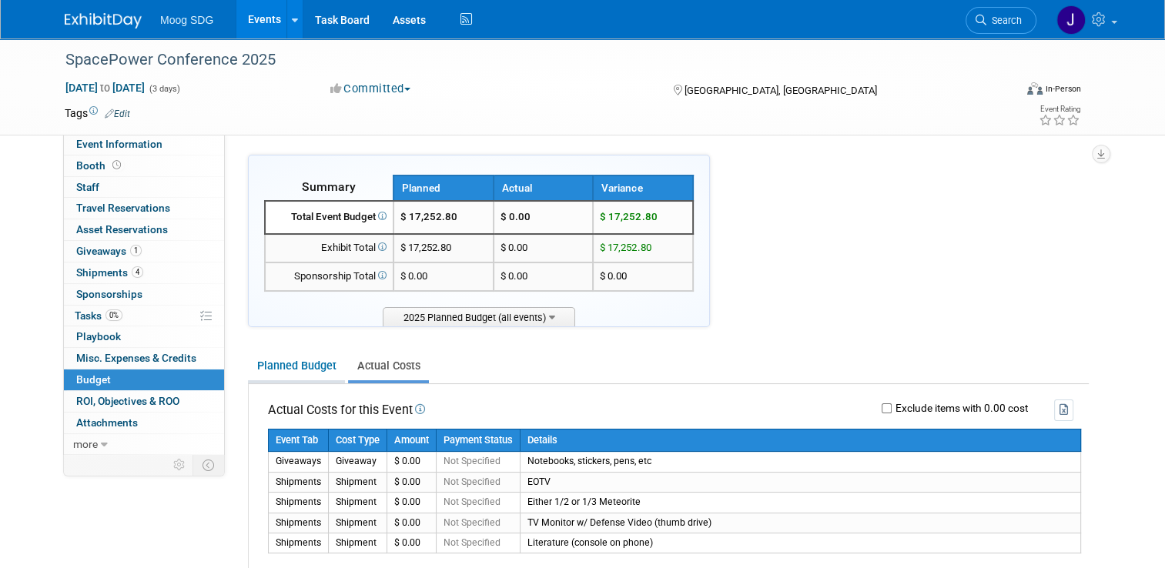
click at [281, 356] on link "Planned Budget" at bounding box center [296, 366] width 97 height 28
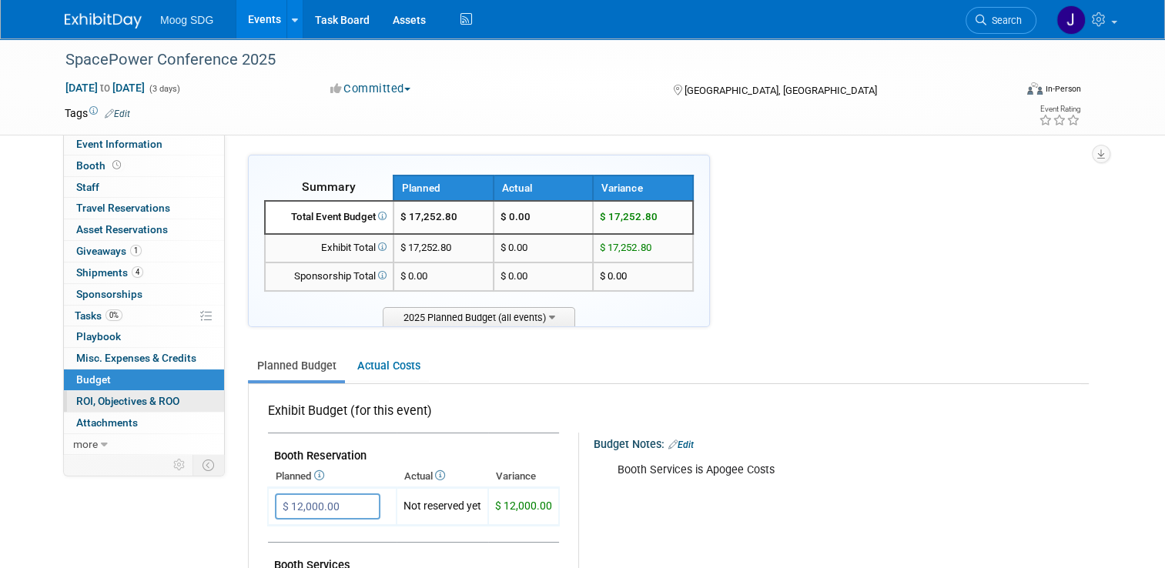
click at [132, 397] on span "ROI, Objectives & ROO 0" at bounding box center [127, 401] width 103 height 12
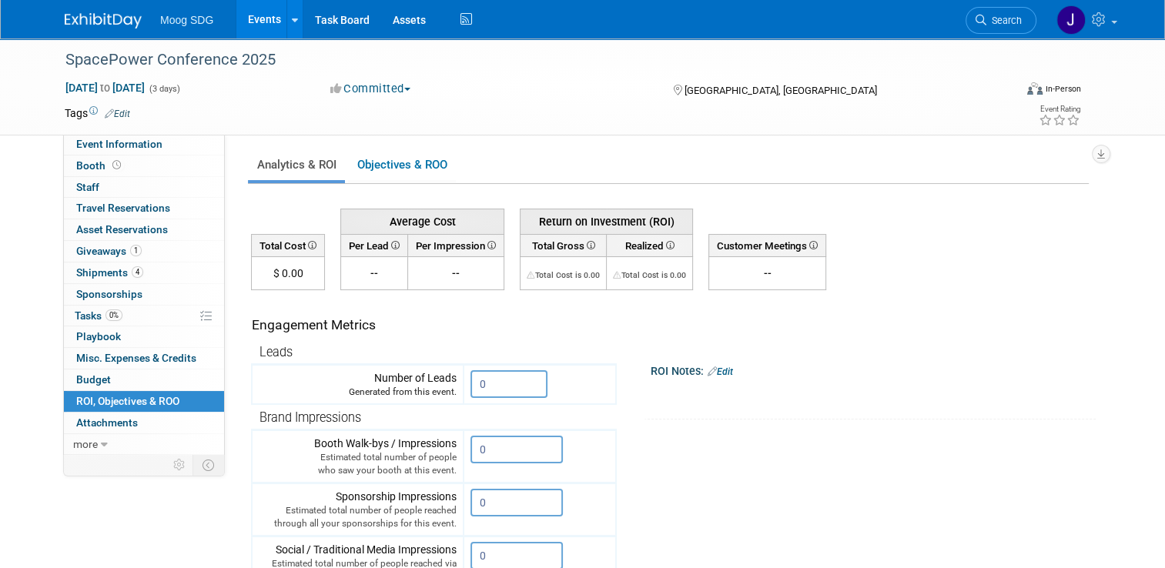
click at [284, 281] on td "$ 0.00" at bounding box center [288, 273] width 73 height 33
click at [135, 424] on link "0 Attachments 0" at bounding box center [144, 423] width 160 height 21
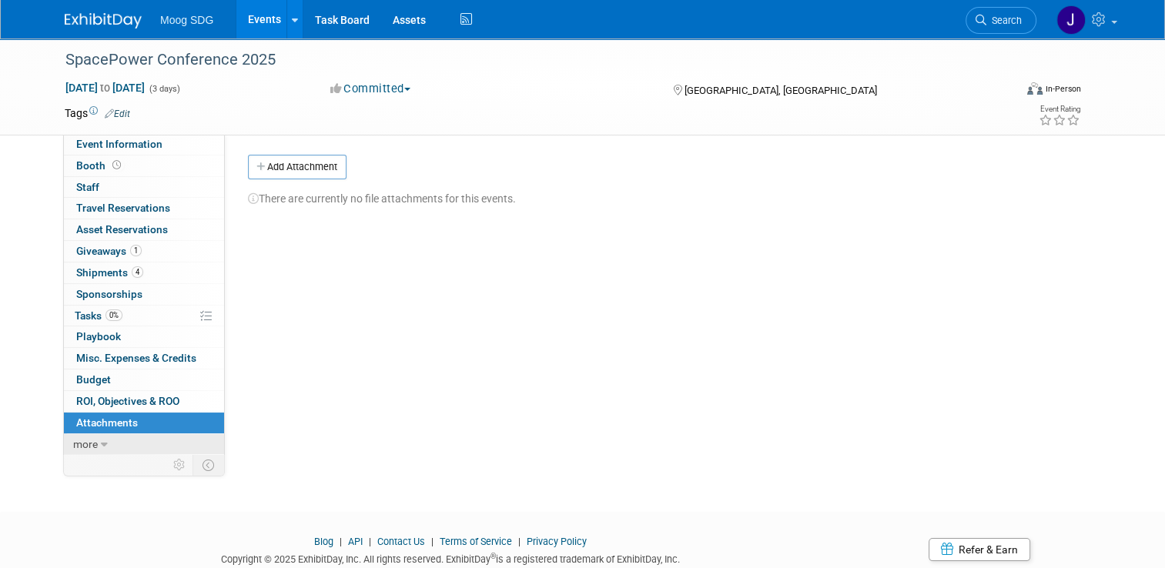
click at [103, 442] on link "more" at bounding box center [144, 444] width 160 height 21
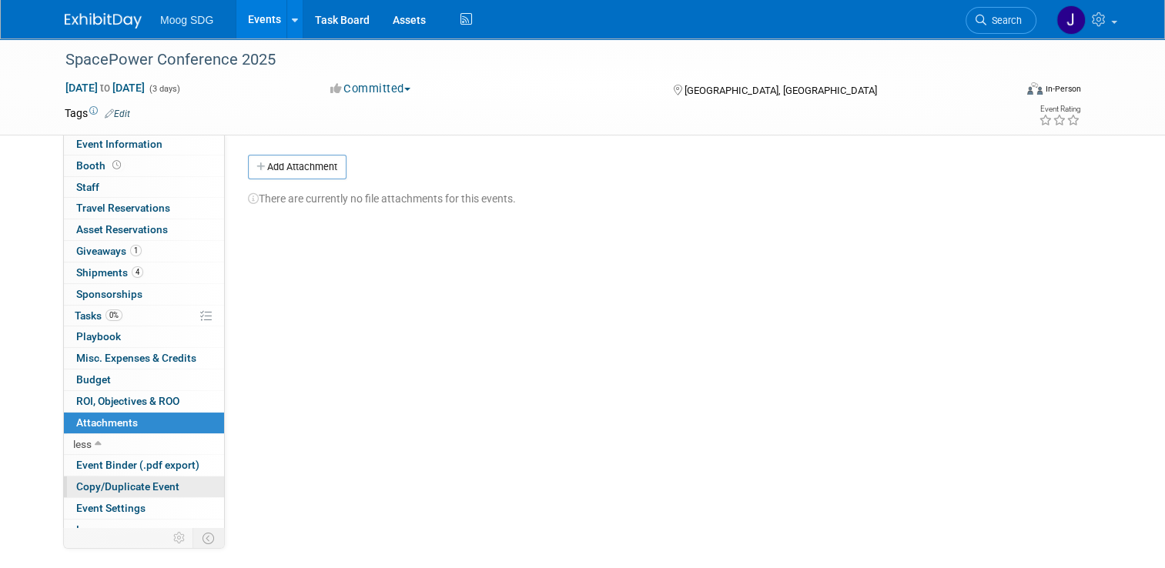
scroll to position [31, 0]
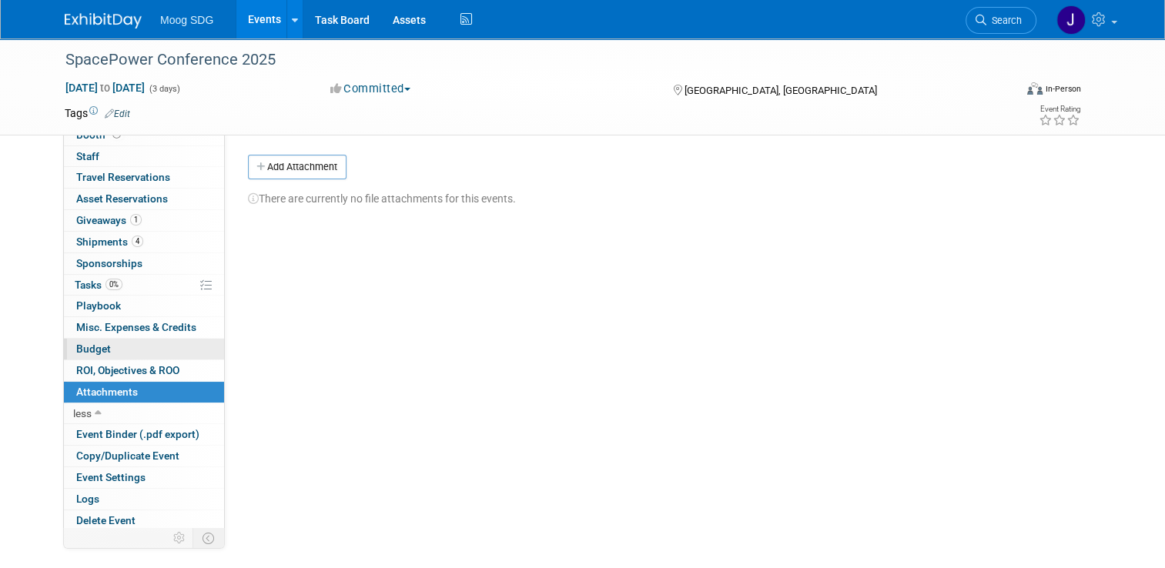
click at [120, 344] on link "Budget" at bounding box center [144, 349] width 160 height 21
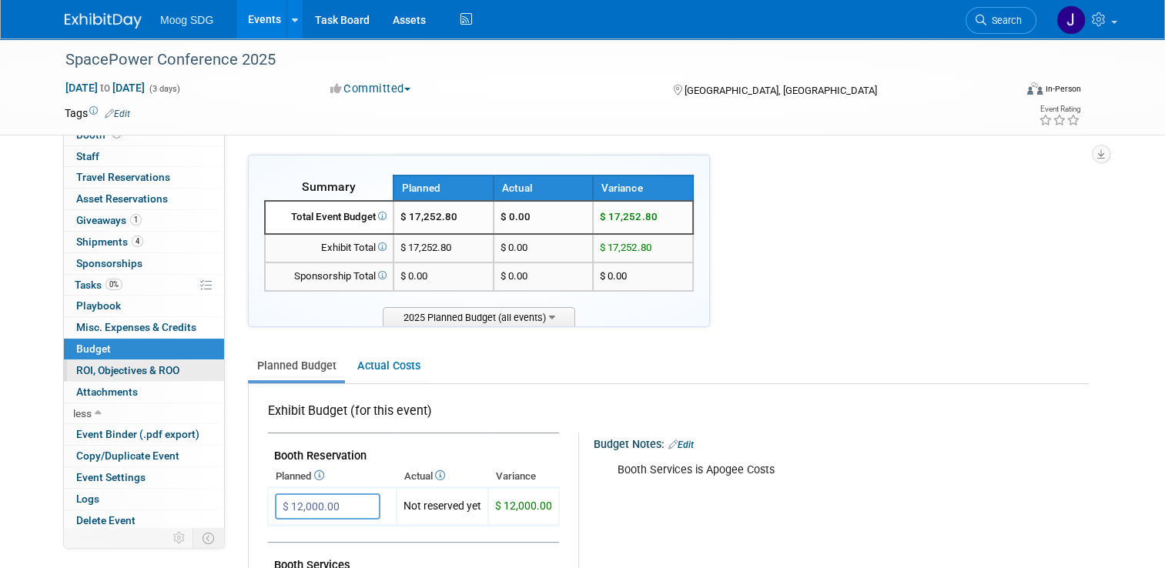
scroll to position [0, 0]
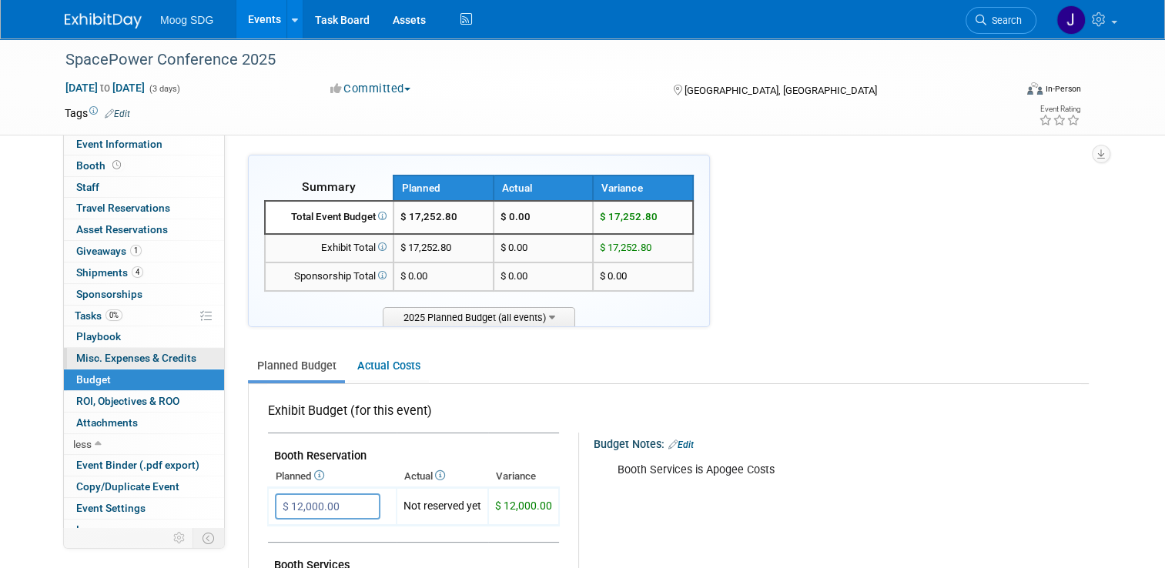
click at [150, 359] on span "Misc. Expenses & Credits 0" at bounding box center [136, 358] width 120 height 12
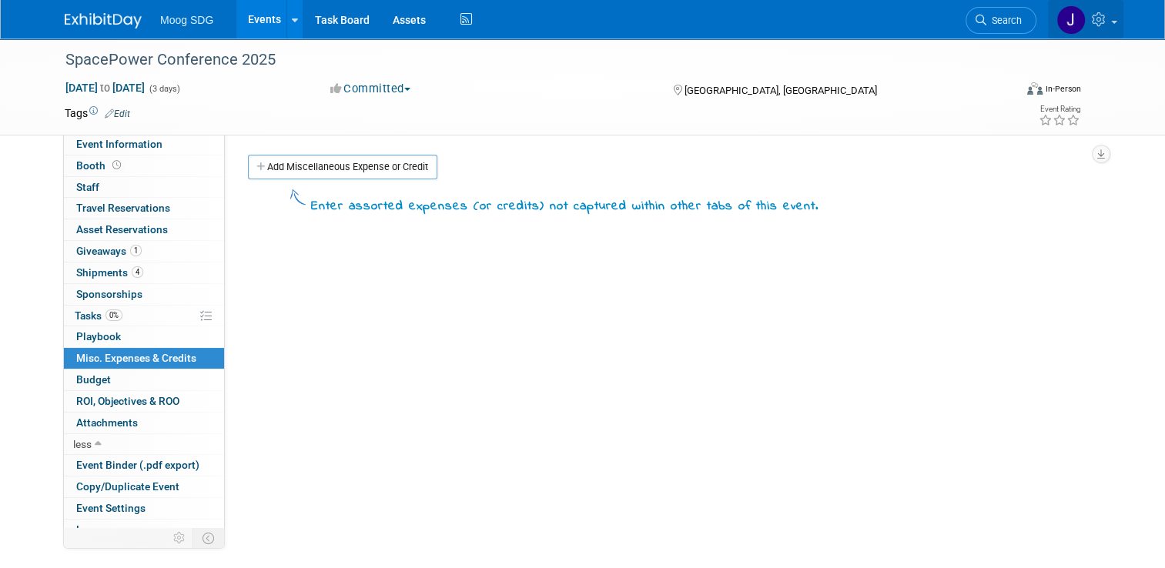
click at [1084, 15] on img at bounding box center [1071, 19] width 29 height 29
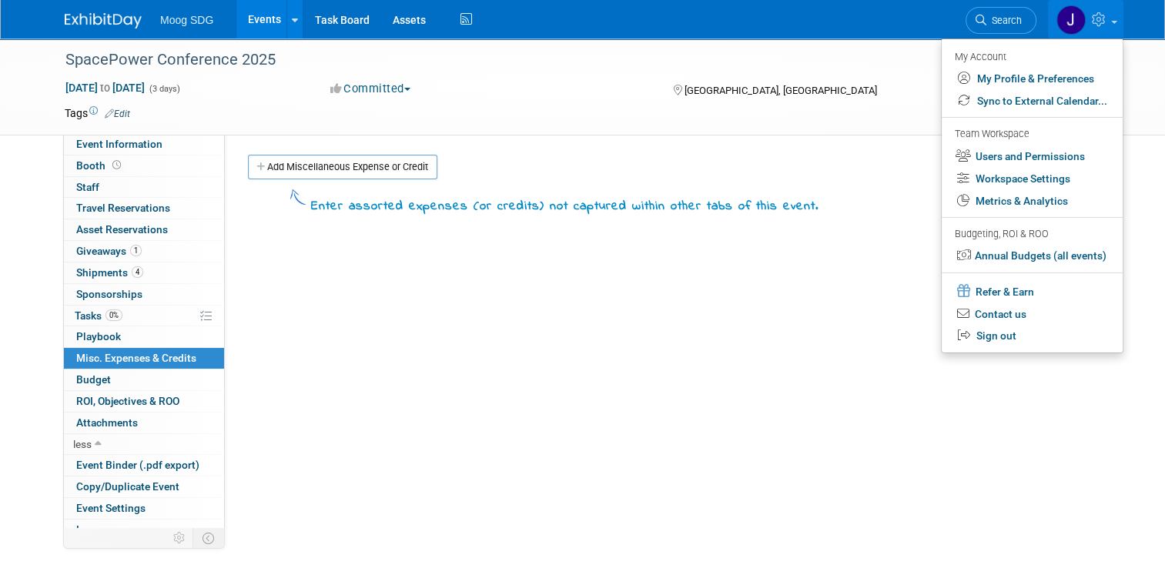
click at [749, 283] on div "Event Website: Edit [URL][DOMAIN_NAME] Event Venue Name: [GEOGRAPHIC_DATA] Even…" at bounding box center [663, 347] width 876 height 426
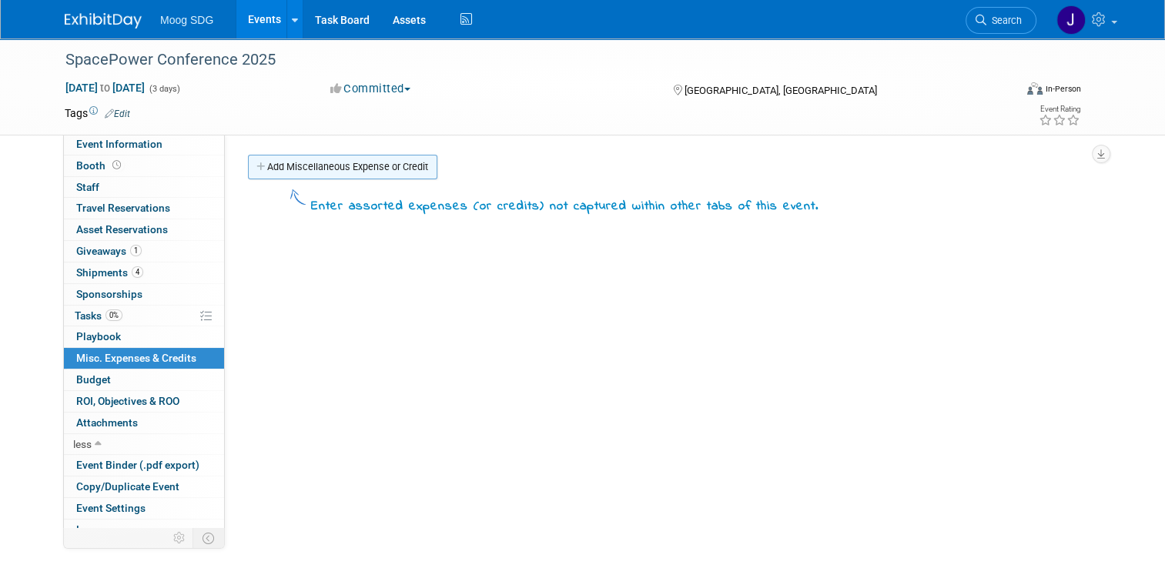
click at [387, 164] on link "Add Miscellaneous Expense or Credit" at bounding box center [342, 167] width 189 height 25
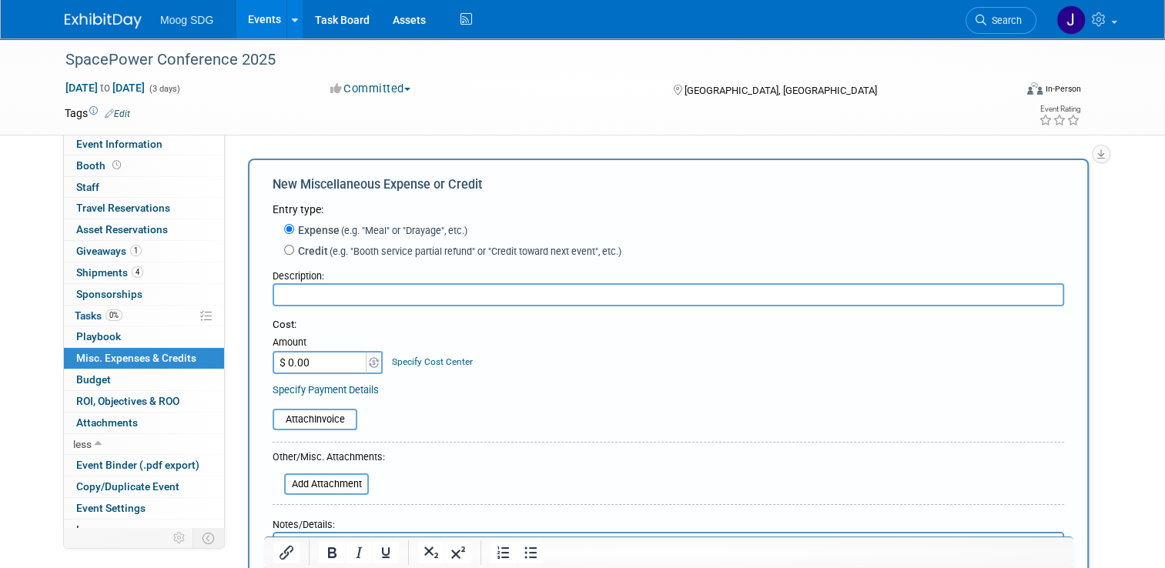
click at [604, 370] on div "Cost: Amount $ 0.00 Specify Cost Center Cost Center -- Not Specified --" at bounding box center [669, 346] width 792 height 56
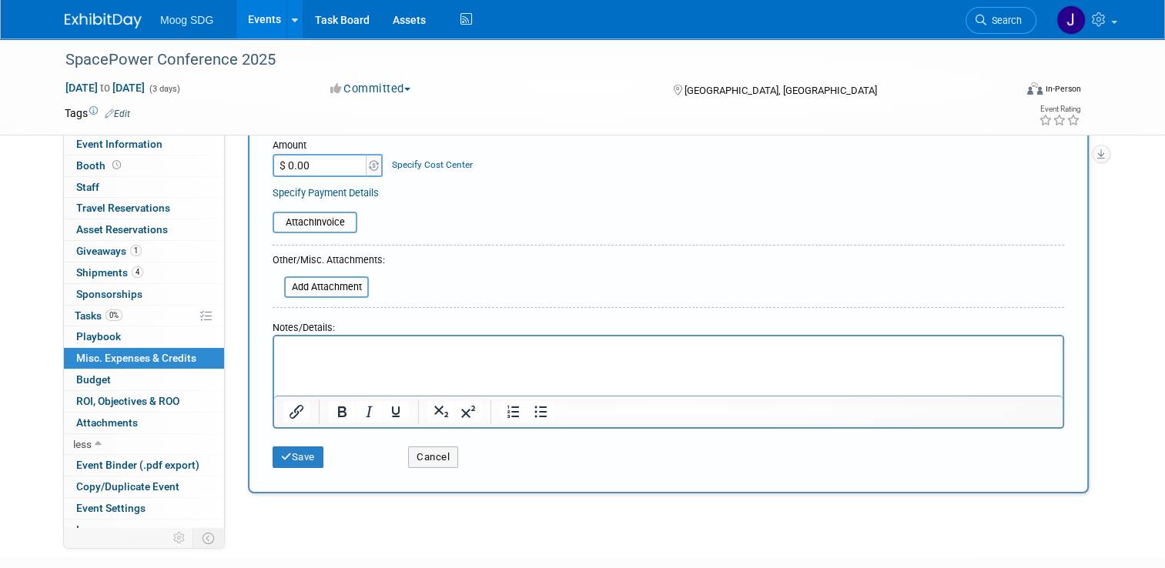
scroll to position [231, 0]
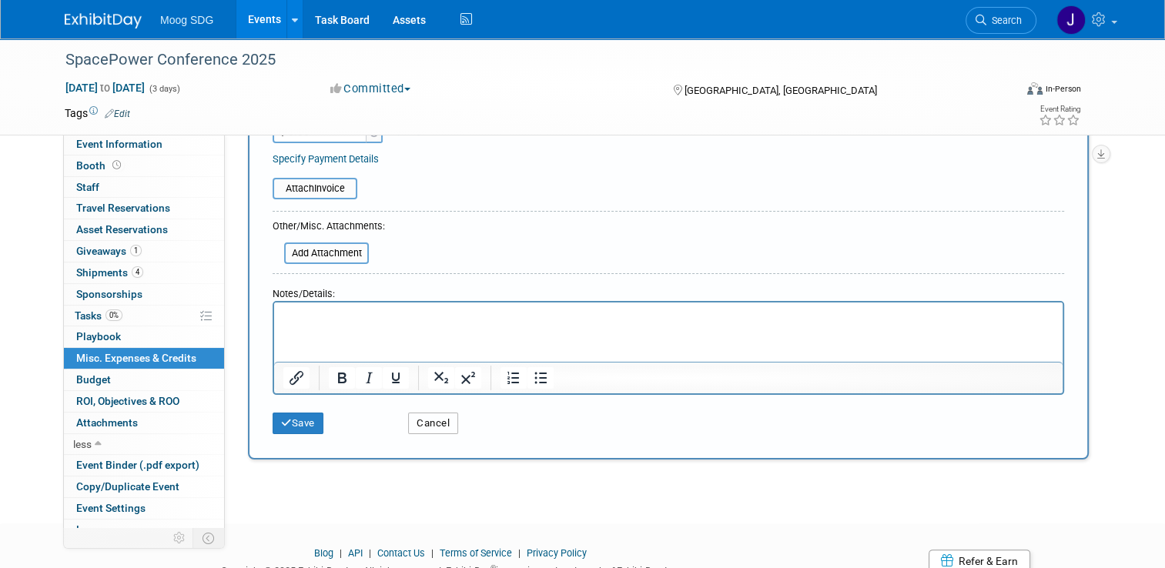
click at [433, 426] on button "Cancel" at bounding box center [433, 424] width 50 height 22
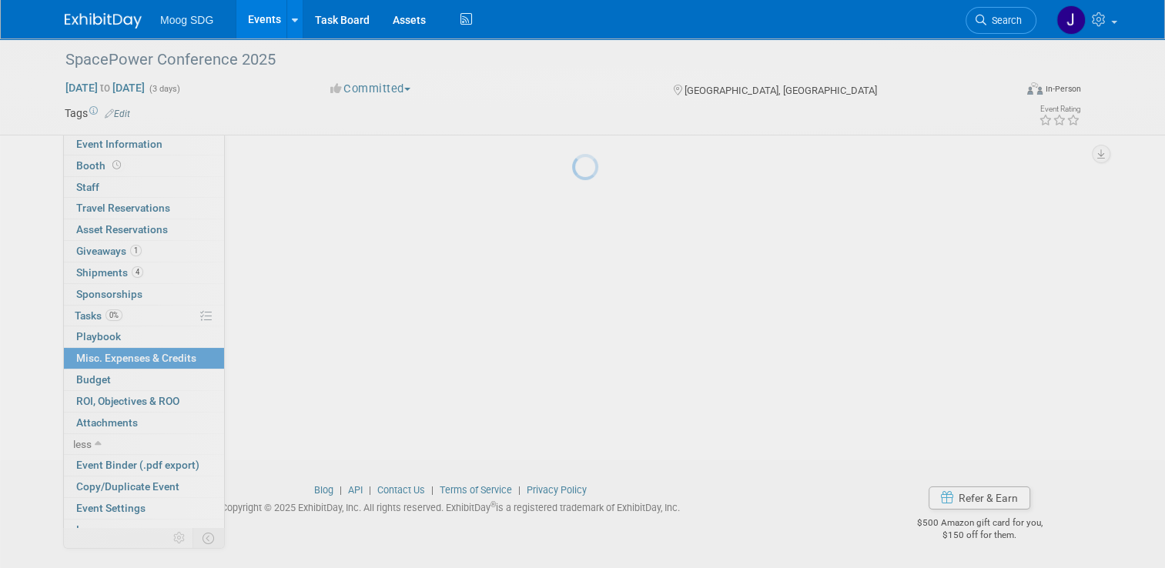
scroll to position [0, 0]
